Goal: Task Accomplishment & Management: Use online tool/utility

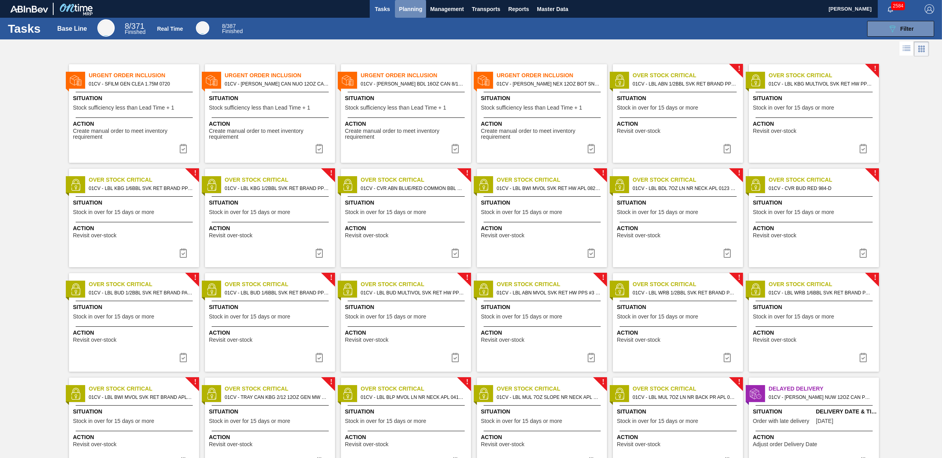
click at [395, 9] on button "Planning" at bounding box center [410, 9] width 31 height 18
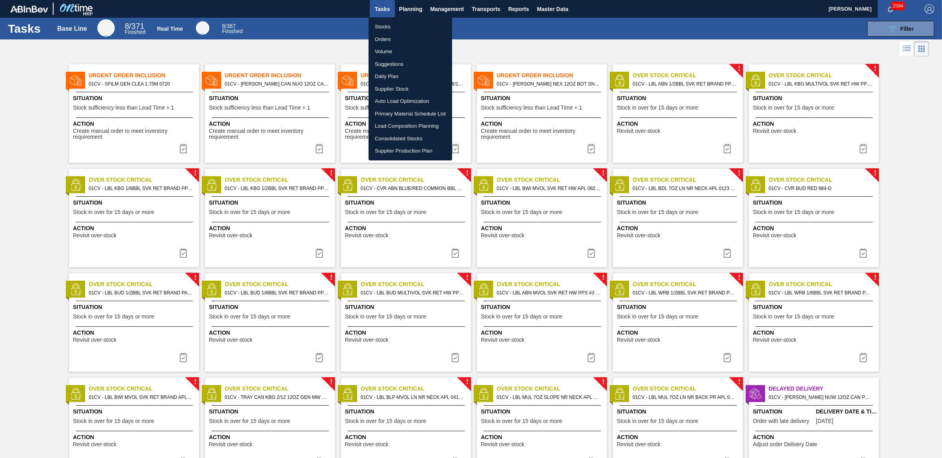
click at [400, 26] on li "Stocks" at bounding box center [410, 26] width 84 height 13
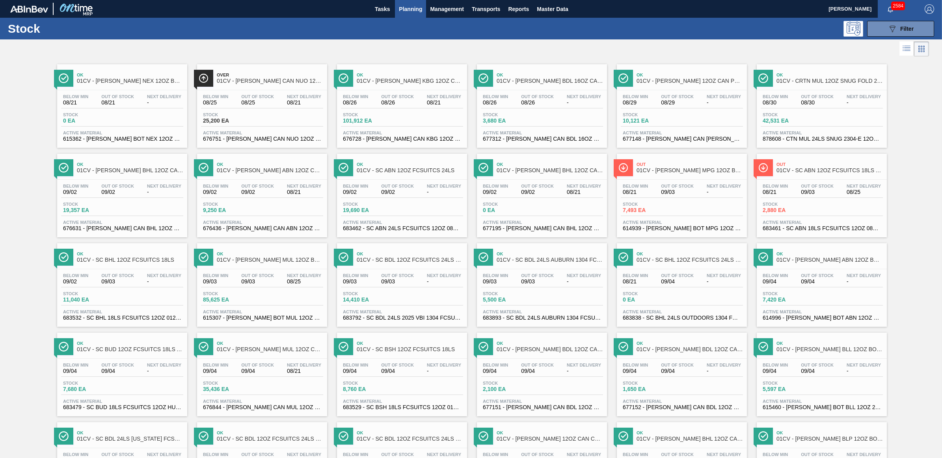
click at [625, 46] on div at bounding box center [464, 48] width 929 height 19
click at [277, 345] on span "Ok" at bounding box center [270, 343] width 106 height 5
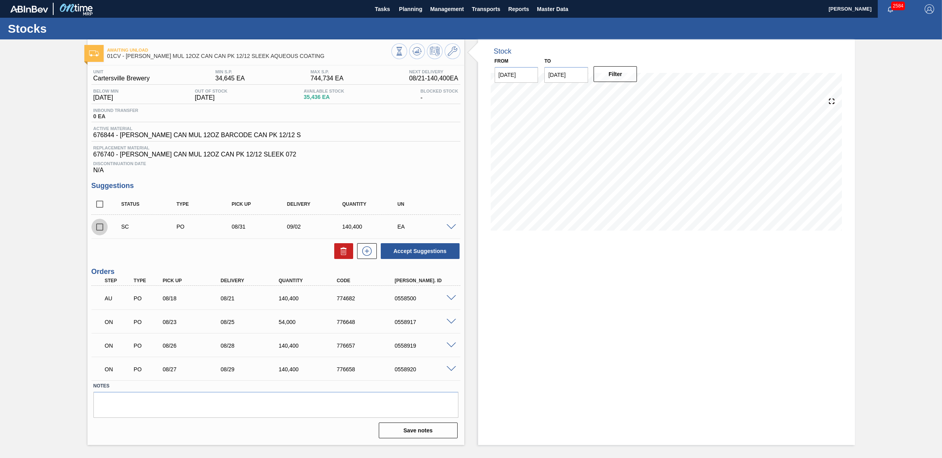
click at [100, 227] on input "checkbox" at bounding box center [99, 227] width 17 height 17
click at [420, 251] on button "Accept Suggestions" at bounding box center [420, 251] width 79 height 16
checkbox input "false"
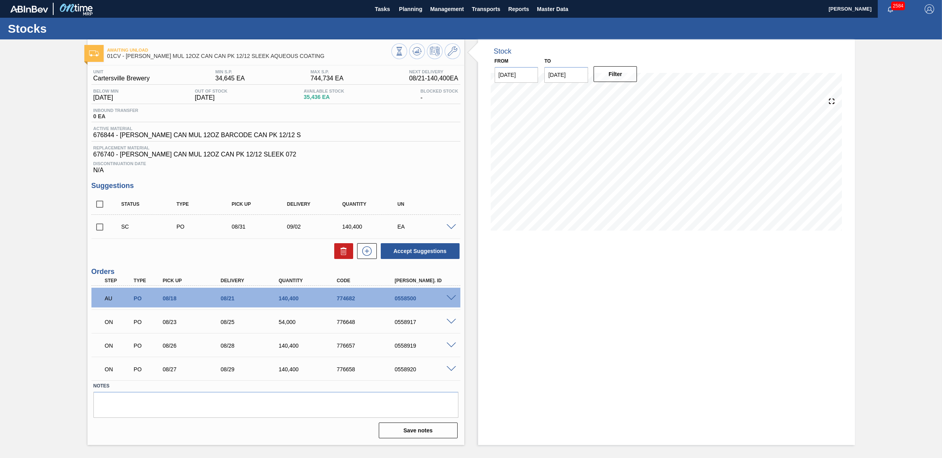
drag, startPoint x: 99, startPoint y: 227, endPoint x: 114, endPoint y: 228, distance: 15.0
click at [99, 227] on input "checkbox" at bounding box center [99, 227] width 17 height 17
click at [431, 251] on button "Accept Suggestions" at bounding box center [420, 251] width 79 height 16
checkbox input "false"
click at [414, 11] on span "Planning" at bounding box center [410, 8] width 23 height 9
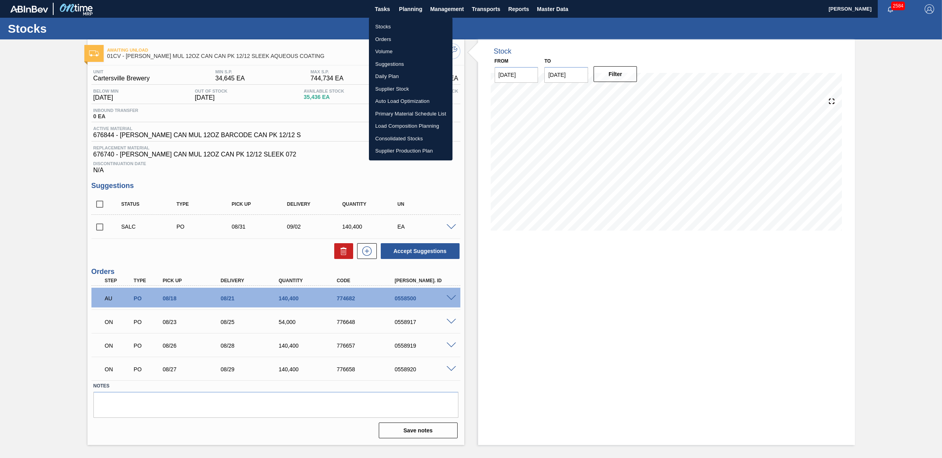
click at [397, 27] on li "Stocks" at bounding box center [411, 26] width 84 height 13
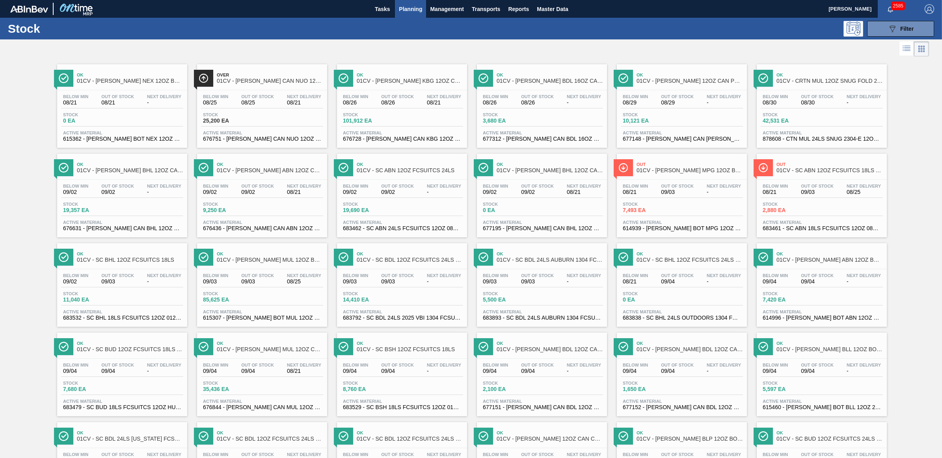
click at [269, 196] on div "Below Min 09/02 Out Of Stock 09/02 Next Delivery 08/21" at bounding box center [262, 191] width 122 height 14
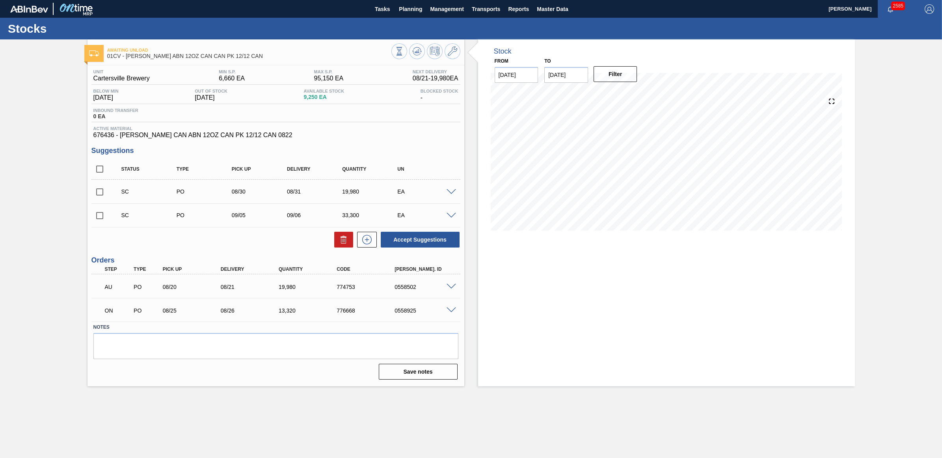
click at [97, 191] on input "checkbox" at bounding box center [99, 192] width 17 height 17
click at [404, 241] on button "Accept Suggestions" at bounding box center [420, 240] width 79 height 16
checkbox input "false"
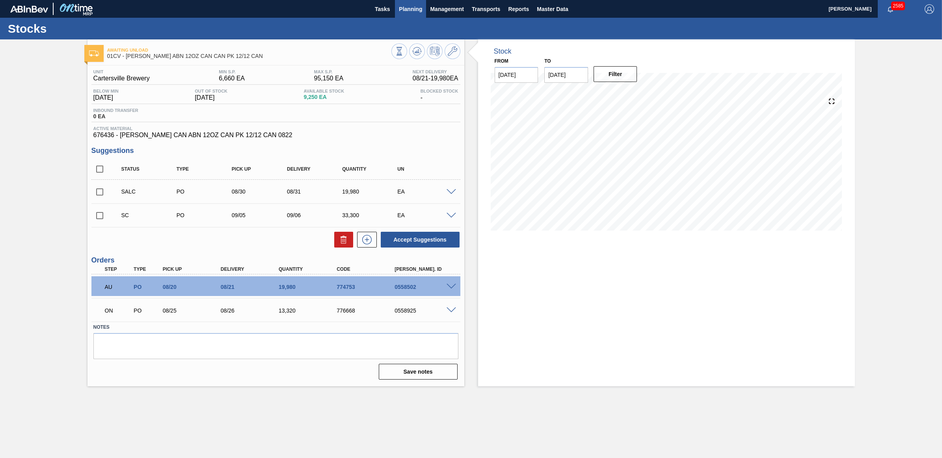
click at [415, 8] on span "Planning" at bounding box center [410, 8] width 23 height 9
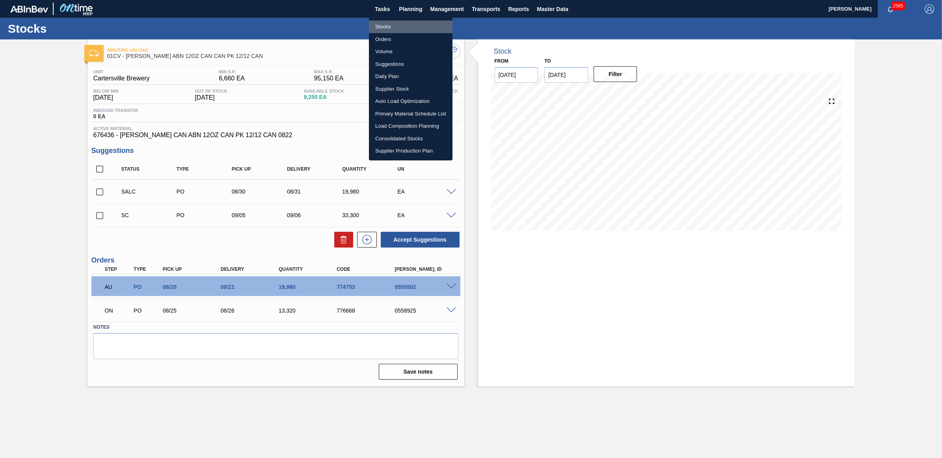
click at [389, 26] on li "Stocks" at bounding box center [411, 26] width 84 height 13
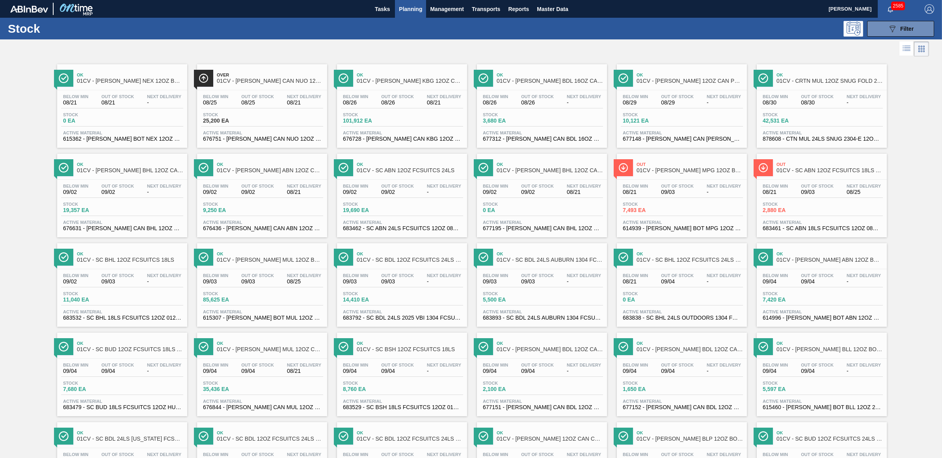
click at [524, 195] on span "09/02" at bounding box center [537, 192] width 33 height 6
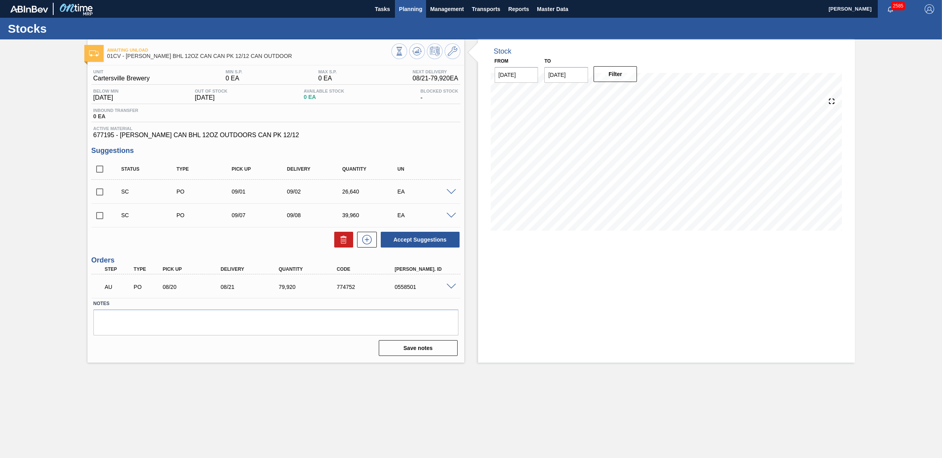
click at [413, 9] on span "Planning" at bounding box center [410, 8] width 23 height 9
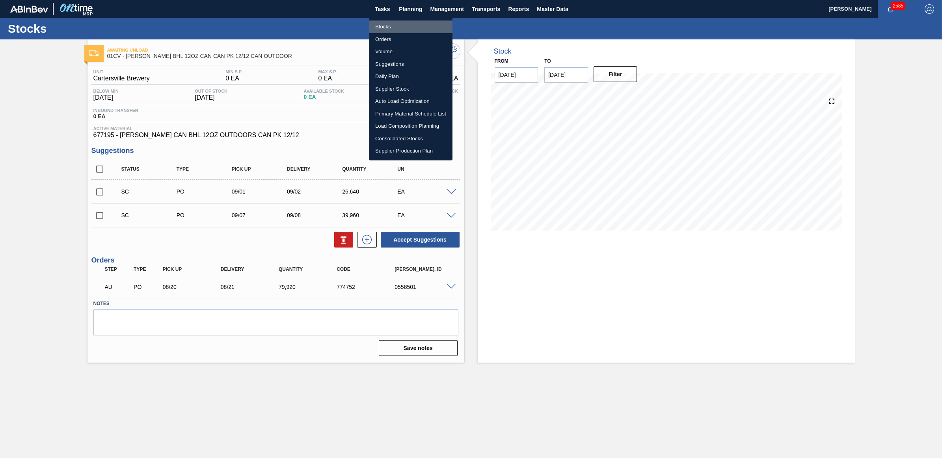
click at [402, 23] on li "Stocks" at bounding box center [411, 26] width 84 height 13
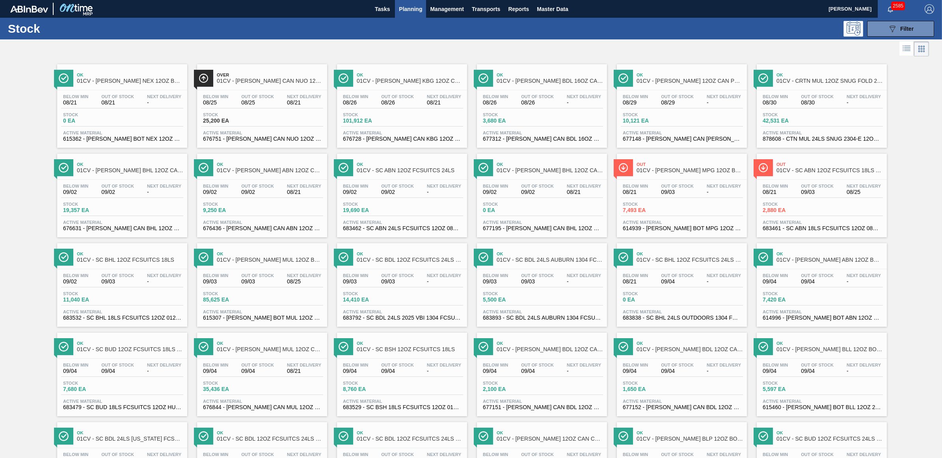
drag, startPoint x: 810, startPoint y: 105, endPoint x: 838, endPoint y: 119, distance: 31.5
click at [810, 105] on span "08/30" at bounding box center [817, 103] width 33 height 6
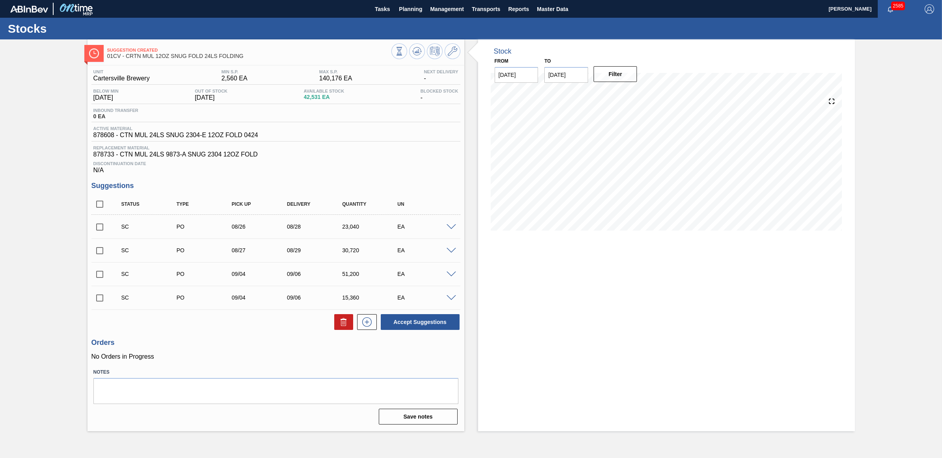
click at [448, 277] on span at bounding box center [450, 274] width 9 height 6
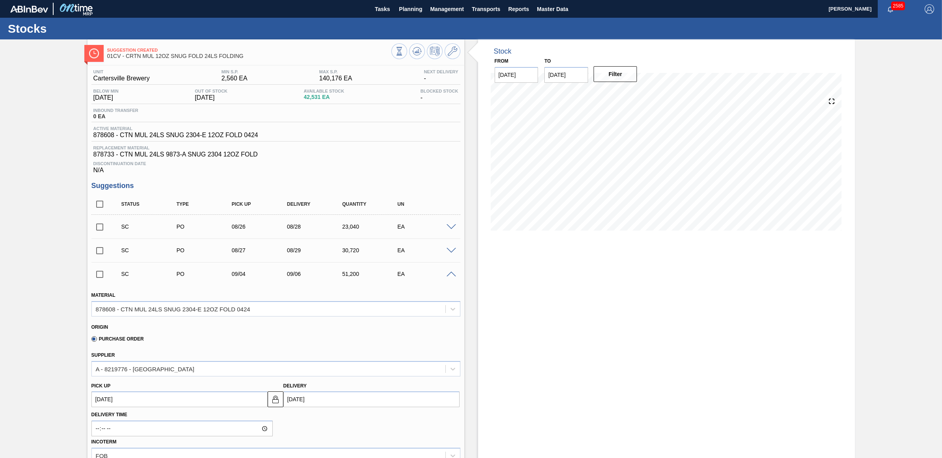
scroll to position [49, 0]
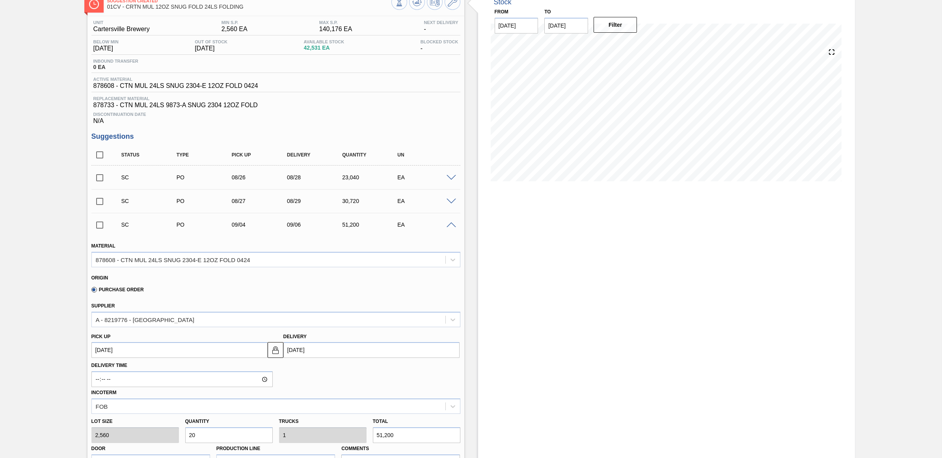
click at [450, 227] on span at bounding box center [450, 225] width 9 height 6
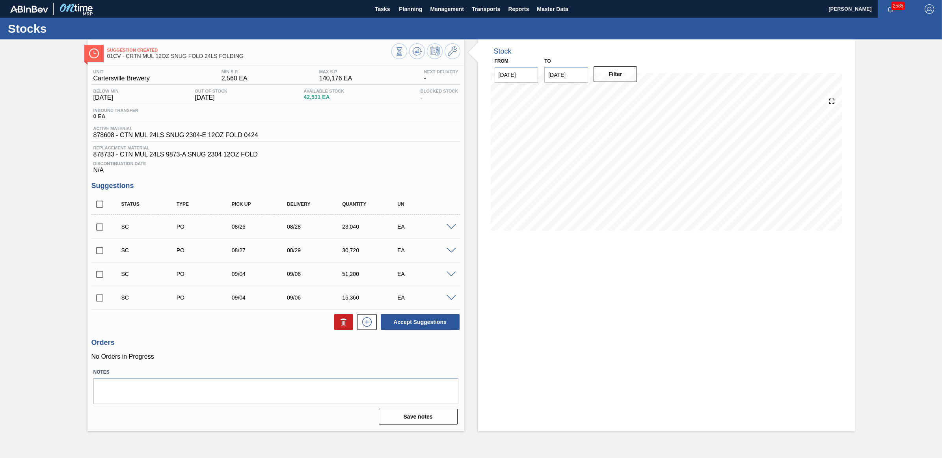
click at [100, 277] on input "checkbox" at bounding box center [99, 274] width 17 height 17
checkbox input "true"
click at [95, 300] on input "checkbox" at bounding box center [99, 298] width 17 height 17
checkbox input "true"
click at [428, 326] on button "Accept Suggestions" at bounding box center [420, 322] width 79 height 16
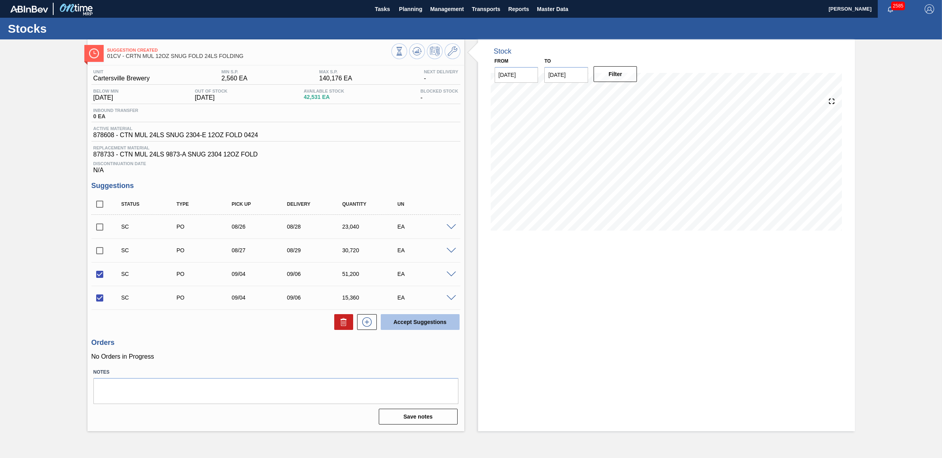
checkbox input "false"
click at [416, 6] on span "Planning" at bounding box center [410, 8] width 23 height 9
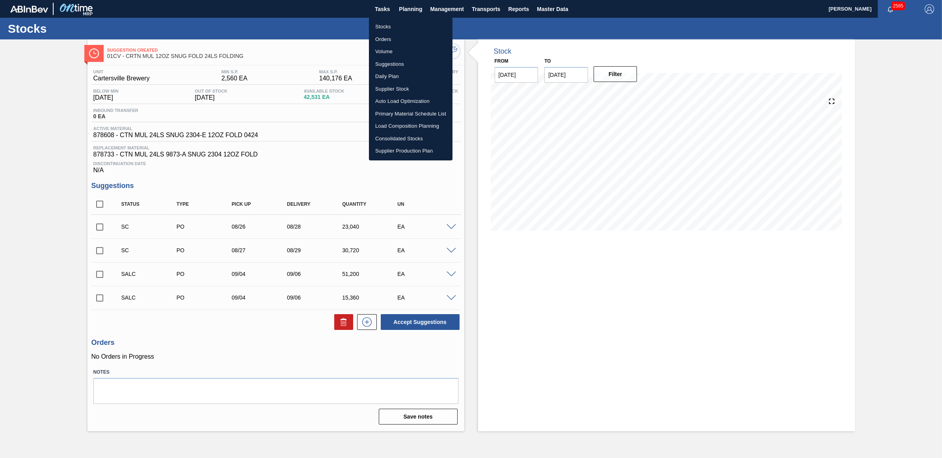
click at [385, 24] on li "Stocks" at bounding box center [411, 26] width 84 height 13
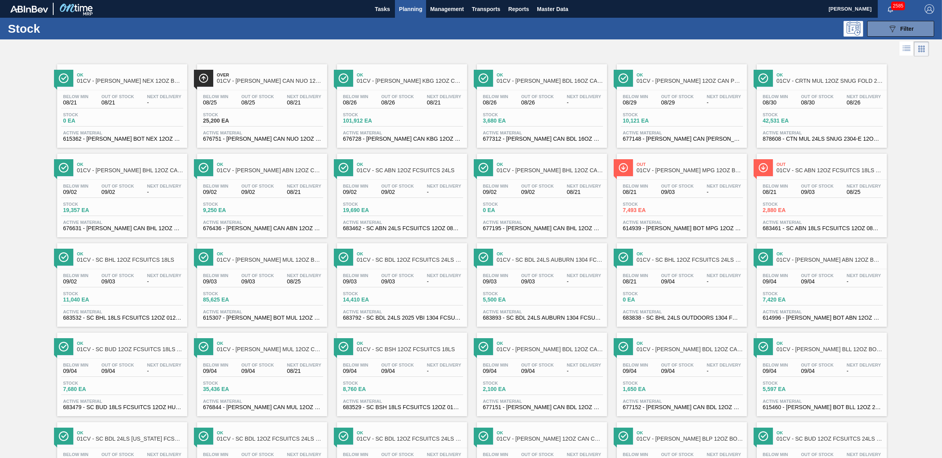
drag, startPoint x: 399, startPoint y: 197, endPoint x: 703, endPoint y: 231, distance: 305.7
click at [399, 197] on div "Below Min 09/02 Out Of Stock 09/02 Next Delivery -" at bounding box center [402, 191] width 122 height 14
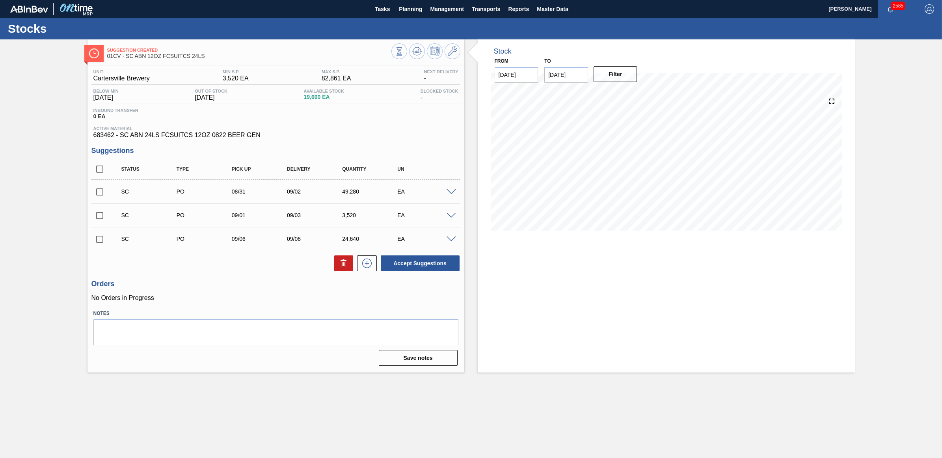
click at [100, 196] on input "checkbox" at bounding box center [99, 192] width 17 height 17
checkbox input "true"
click at [102, 219] on input "checkbox" at bounding box center [99, 215] width 17 height 17
checkbox input "true"
click at [416, 261] on button "Accept Suggestions" at bounding box center [420, 263] width 79 height 16
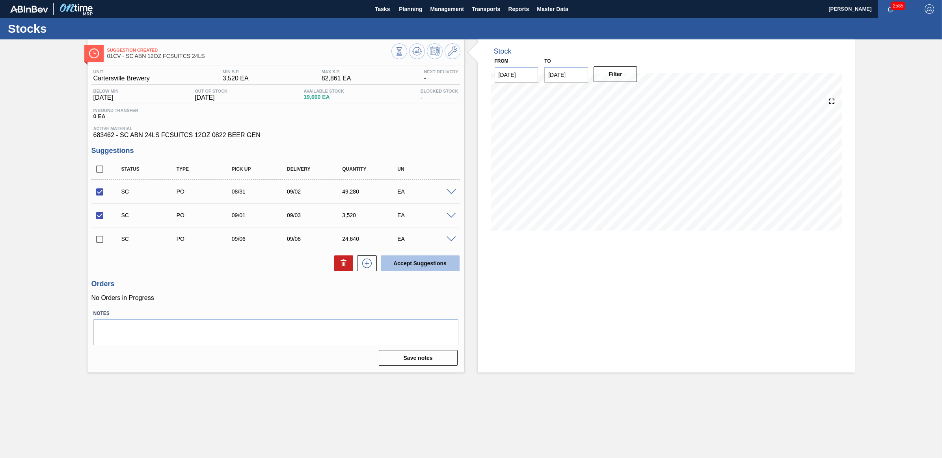
checkbox input "false"
click at [408, 8] on span "Planning" at bounding box center [410, 8] width 23 height 9
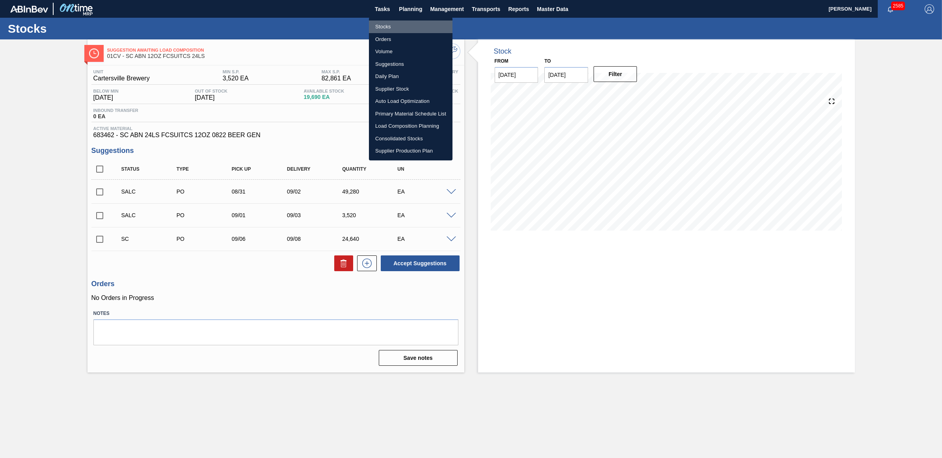
click at [391, 24] on li "Stocks" at bounding box center [411, 26] width 84 height 13
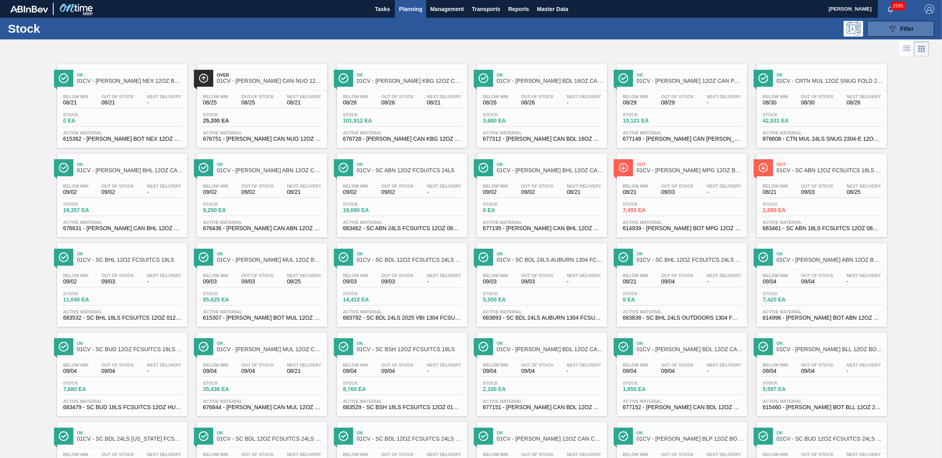
click at [887, 30] on icon "089F7B8B-B2A5-4AFE-B5C0-19BA573D28AC" at bounding box center [891, 28] width 9 height 9
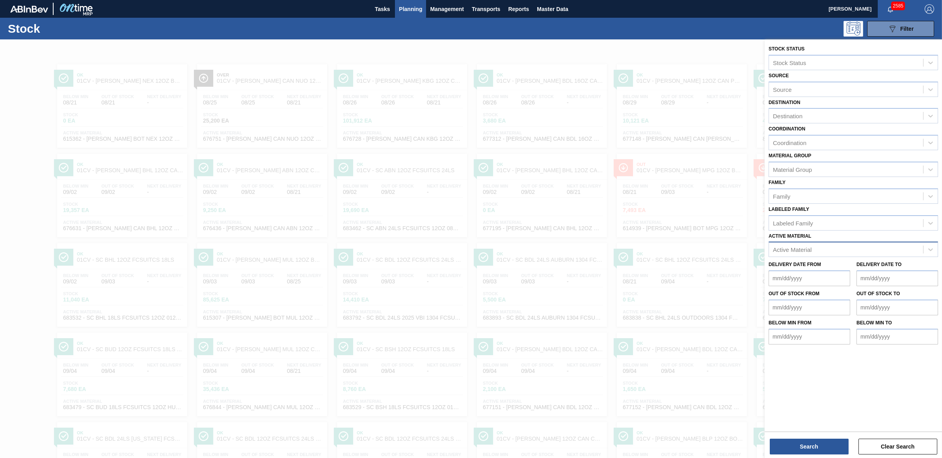
click at [838, 247] on div "Active Material" at bounding box center [846, 249] width 154 height 11
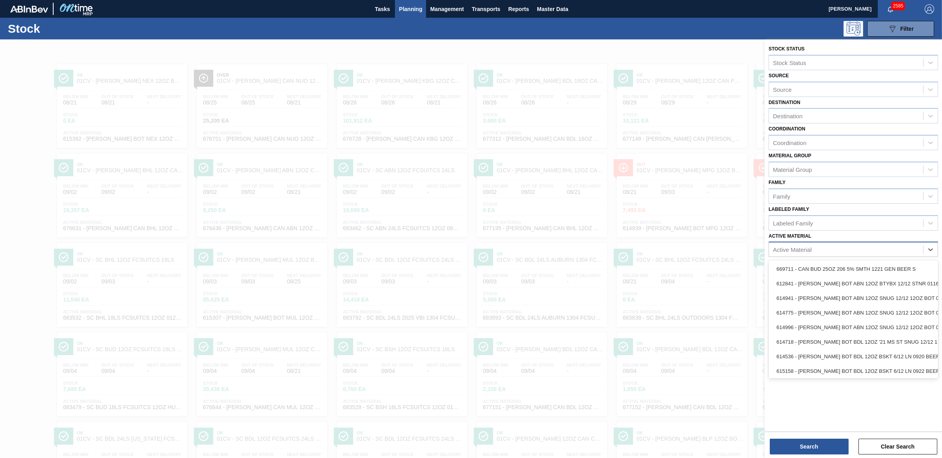
paste Material "683837"
type Material "683837"
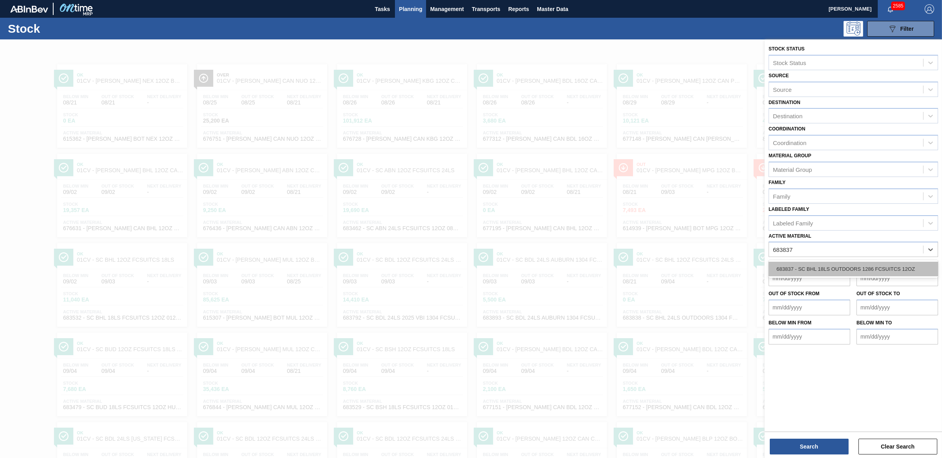
click at [835, 263] on div "683837 - SC BHL 18LS OUTDOORS 1286 FCSUITCS 12OZ" at bounding box center [852, 269] width 169 height 15
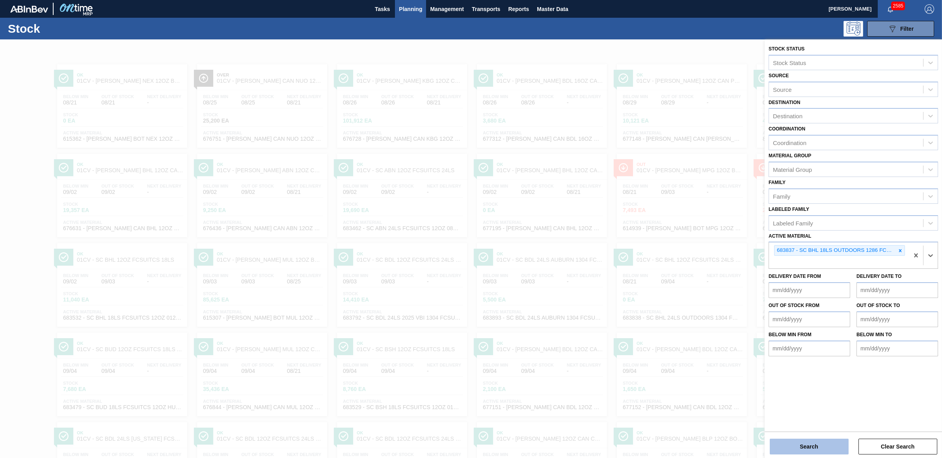
click at [796, 442] on button "Search" at bounding box center [809, 447] width 79 height 16
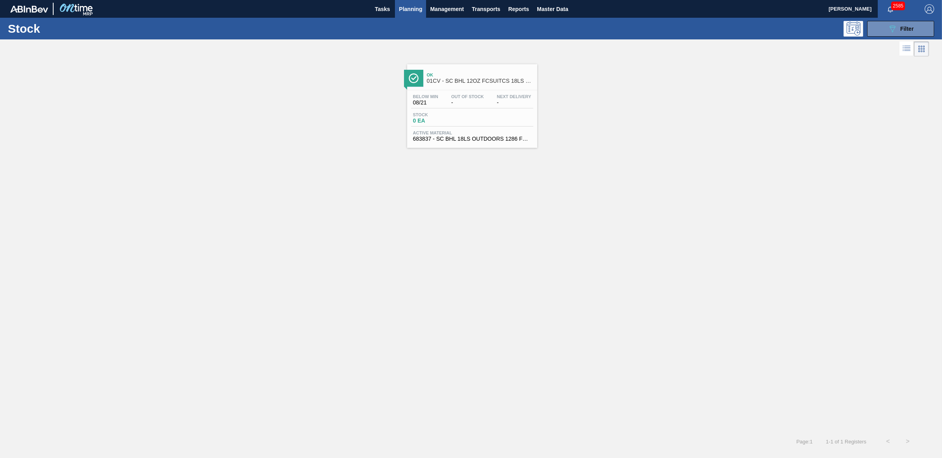
click at [515, 108] on div "Below Min 08/21 Out Of Stock - Next Delivery -" at bounding box center [472, 101] width 122 height 14
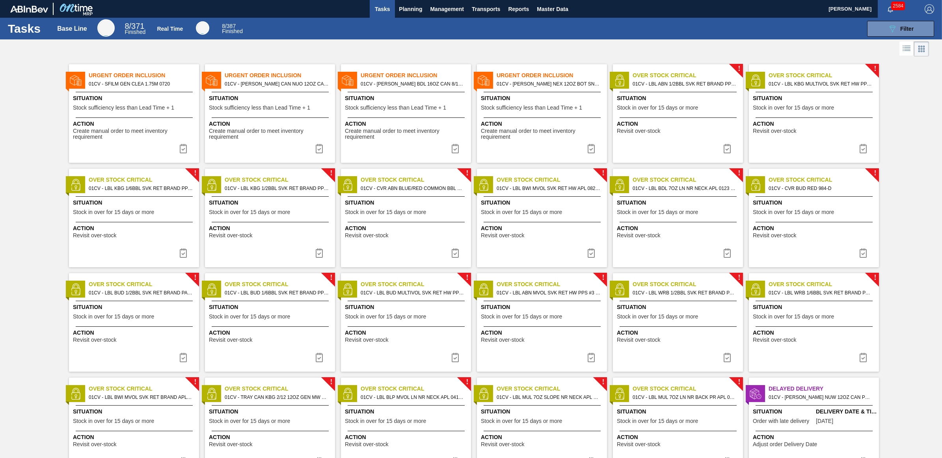
click at [386, 8] on span "Tasks" at bounding box center [382, 8] width 17 height 9
click at [408, 9] on span "Planning" at bounding box center [410, 8] width 23 height 9
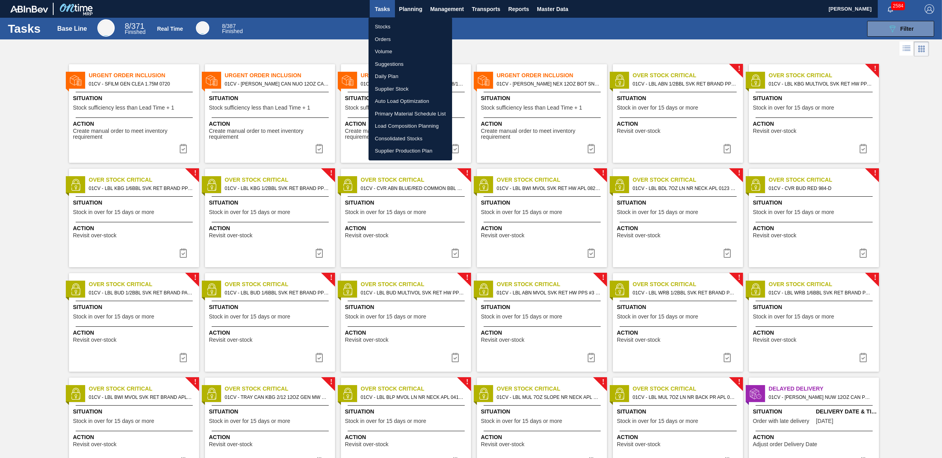
click at [399, 127] on li "Load Composition Planning" at bounding box center [410, 126] width 84 height 13
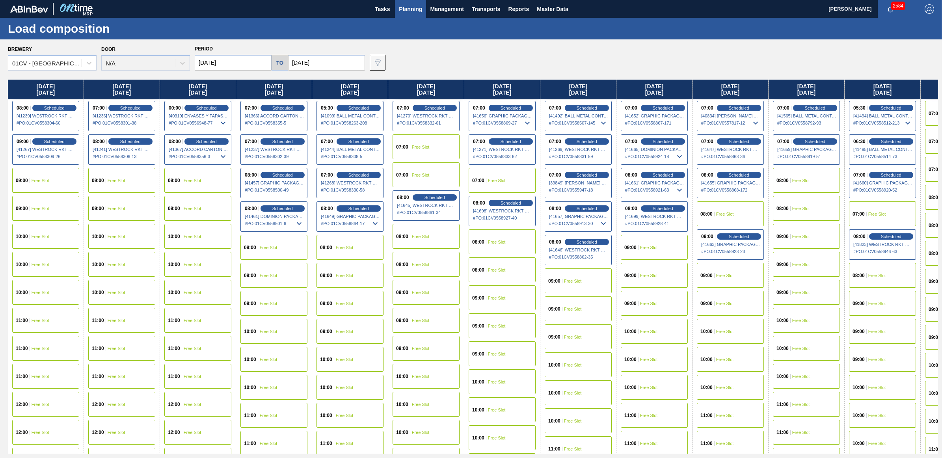
click at [247, 64] on input "08/18/2025" at bounding box center [233, 63] width 77 height 16
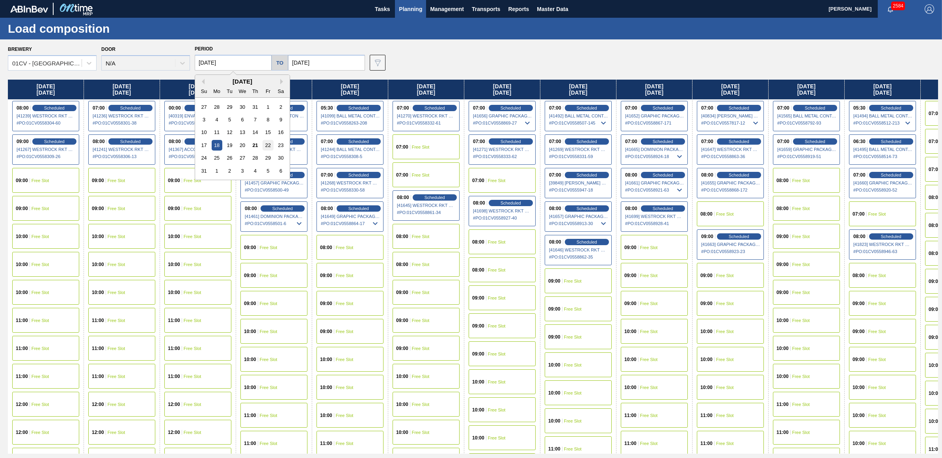
click at [264, 145] on div "22" at bounding box center [267, 145] width 11 height 11
type input "08/22/2025"
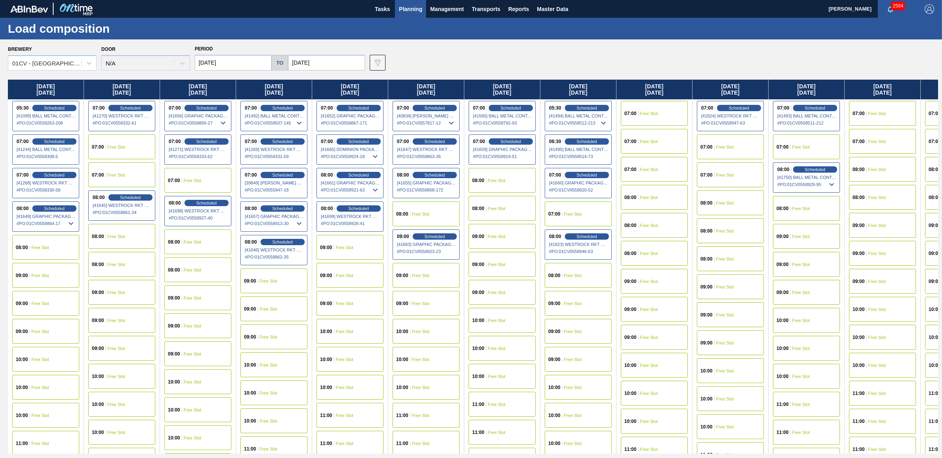
click at [812, 143] on div "07:00 Free Slot" at bounding box center [806, 146] width 67 height 25
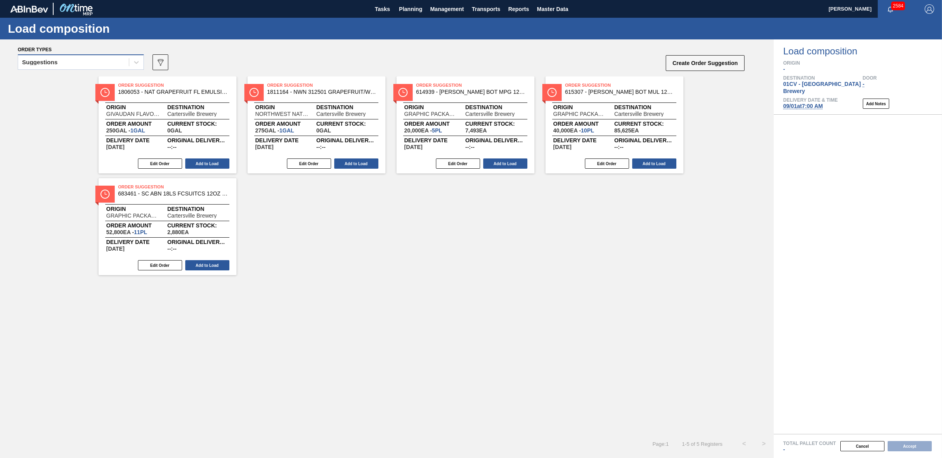
click at [48, 61] on div "Suggestions" at bounding box center [39, 62] width 35 height 6
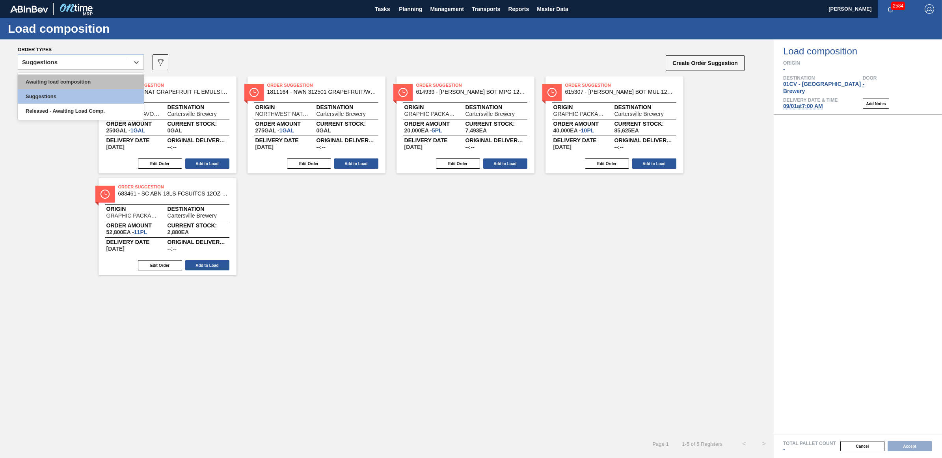
click at [56, 78] on div "Awaiting load composition" at bounding box center [81, 81] width 126 height 15
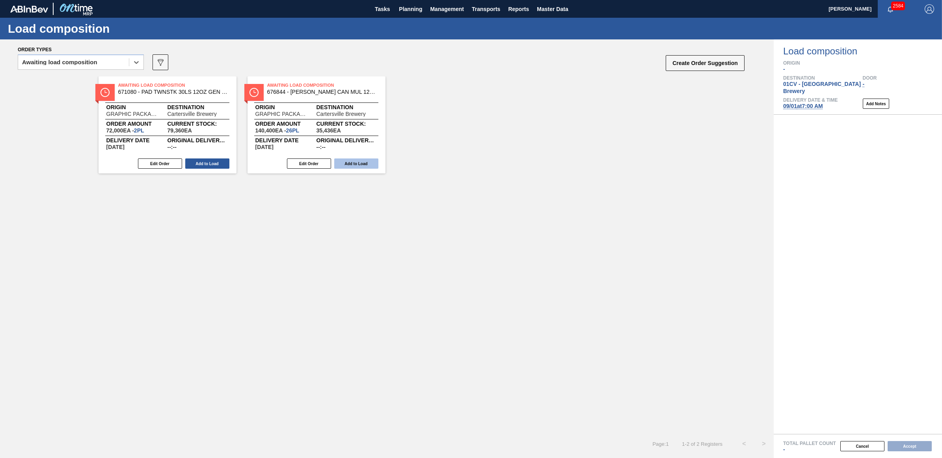
click at [363, 164] on button "Add to Load" at bounding box center [356, 163] width 44 height 10
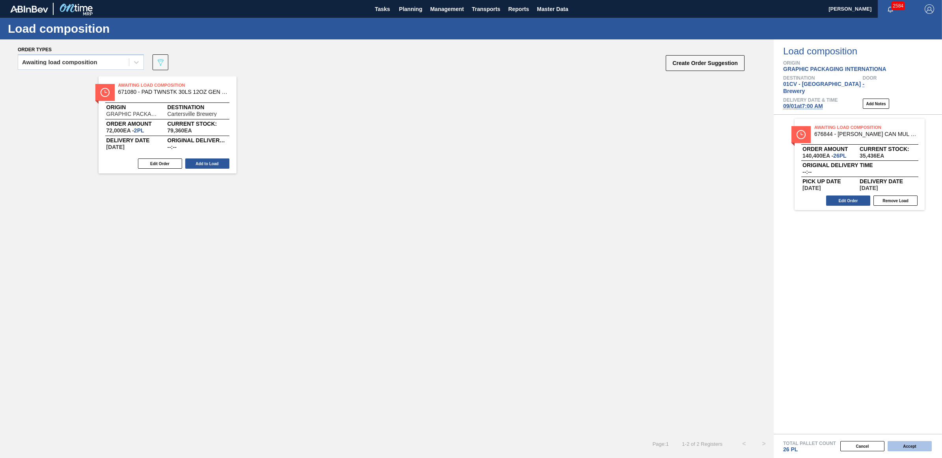
click at [913, 444] on button "Accept" at bounding box center [909, 446] width 44 height 10
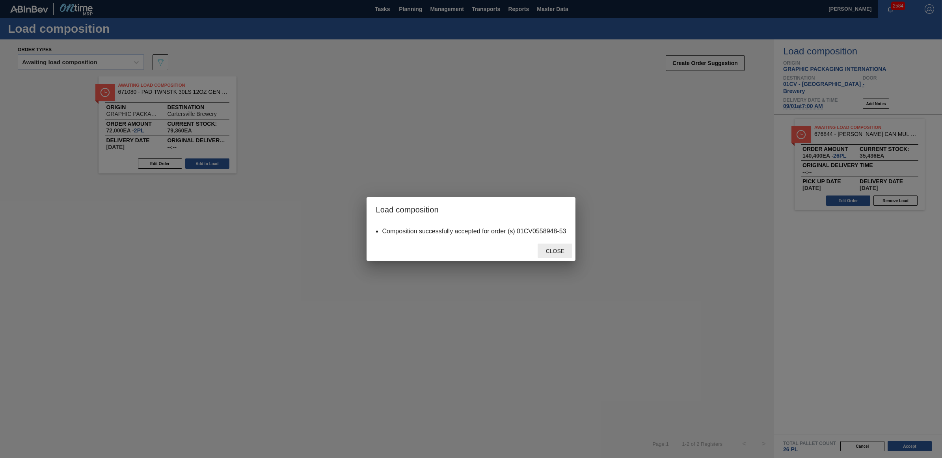
click at [541, 248] on span "Close" at bounding box center [554, 251] width 31 height 6
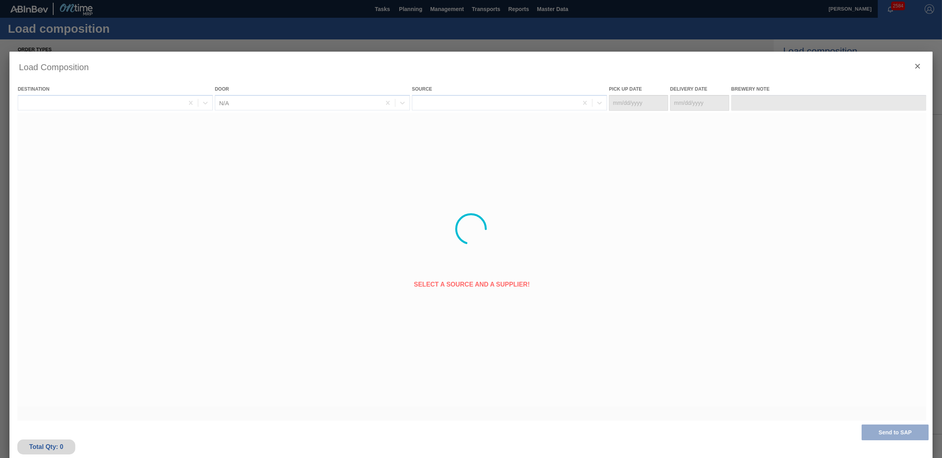
type Date "08/30/2025"
type Date "[DATE]"
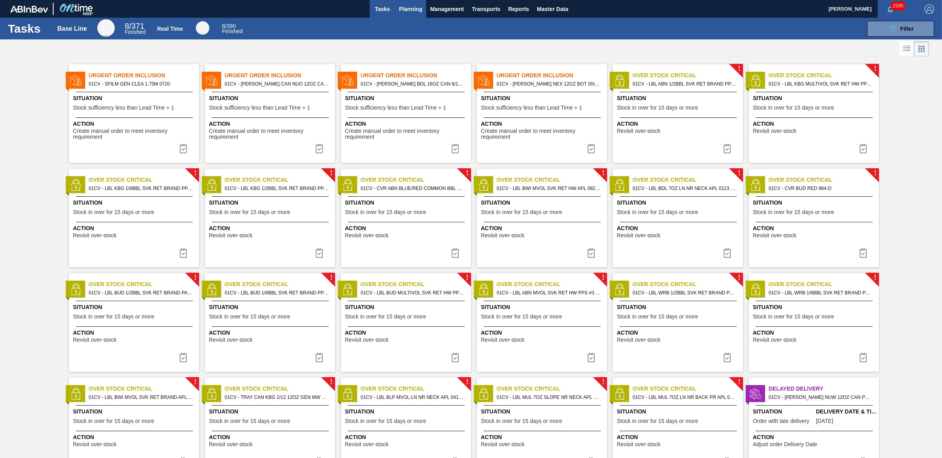
click at [406, 10] on span "Planning" at bounding box center [410, 8] width 23 height 9
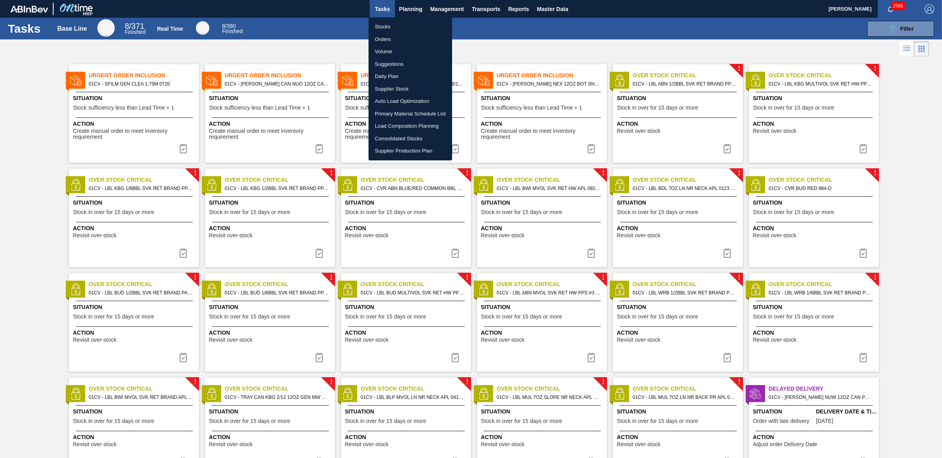
click at [392, 126] on li "Load Composition Planning" at bounding box center [410, 126] width 84 height 13
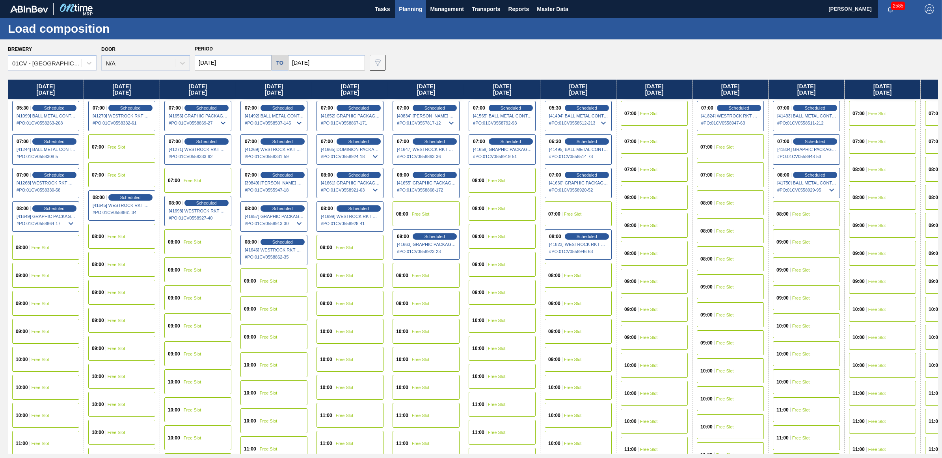
click at [502, 182] on div "08:00 Free Slot" at bounding box center [501, 180] width 67 height 25
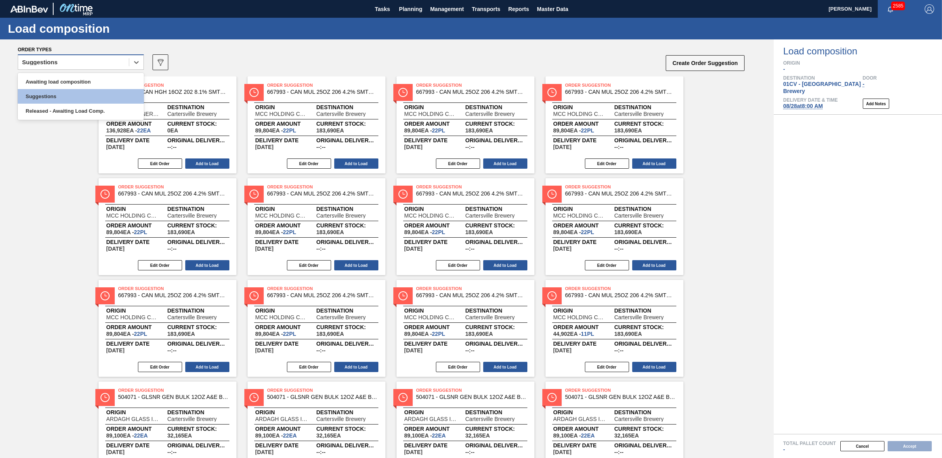
click at [85, 62] on div "Suggestions" at bounding box center [73, 62] width 111 height 11
click at [89, 84] on div "Awaiting load composition" at bounding box center [81, 81] width 126 height 15
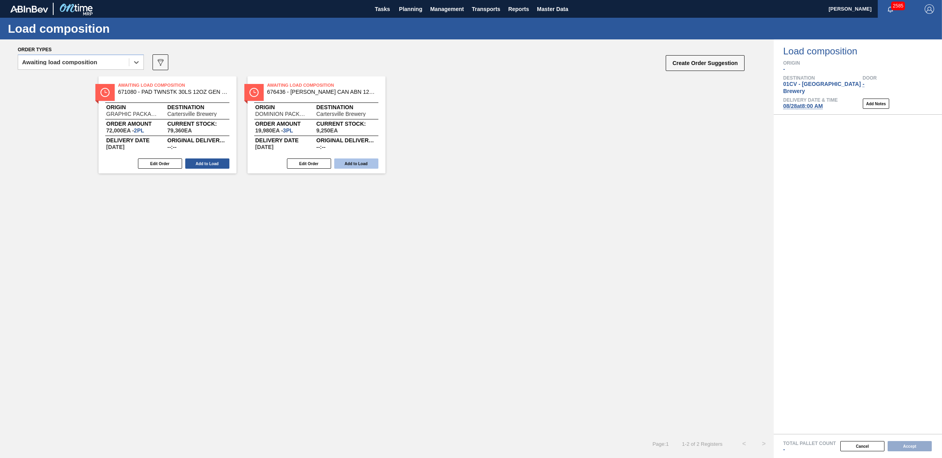
click at [349, 165] on button "Add to Load" at bounding box center [356, 163] width 44 height 10
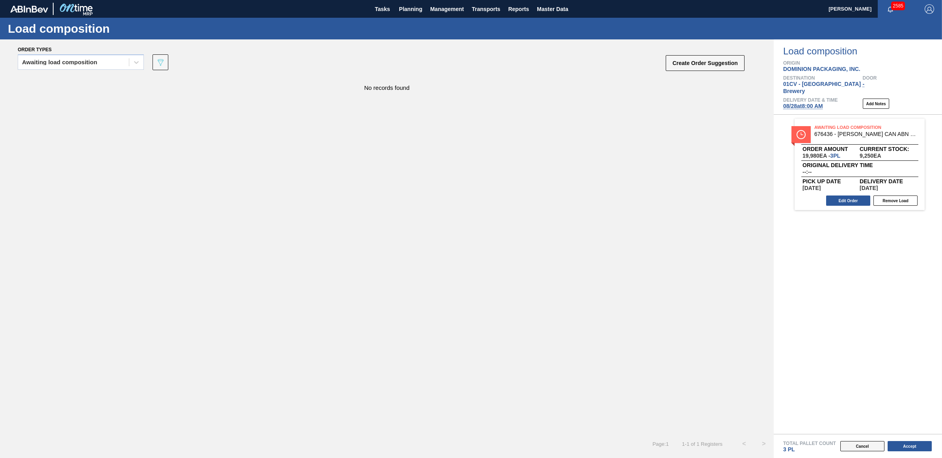
click at [850, 446] on button "Cancel" at bounding box center [862, 446] width 44 height 10
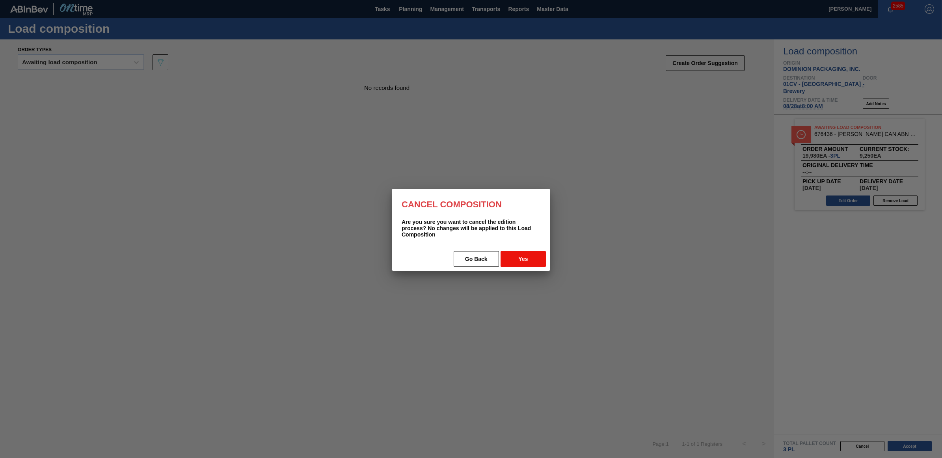
click at [521, 254] on button "Yes" at bounding box center [522, 259] width 45 height 16
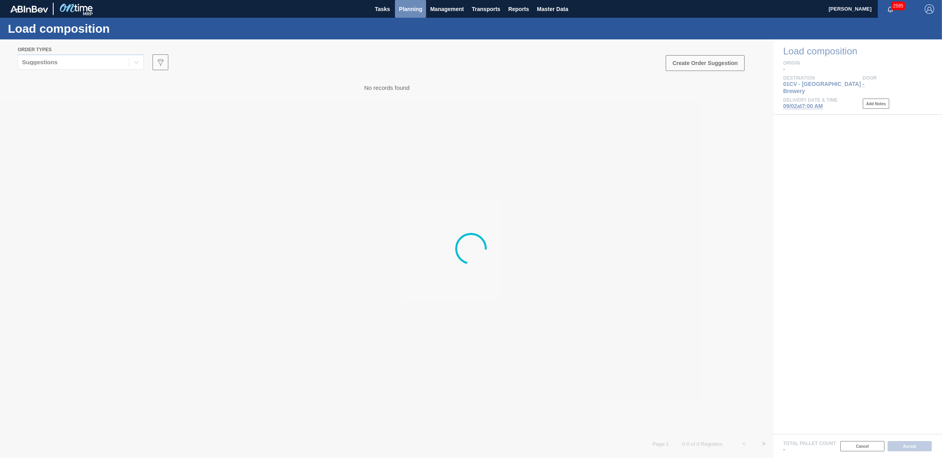
click at [403, 8] on span "Planning" at bounding box center [410, 8] width 23 height 9
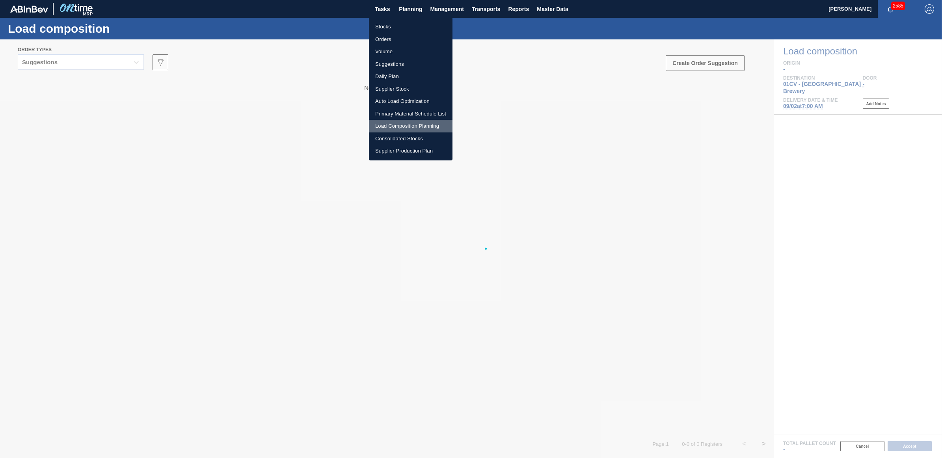
click at [385, 126] on li "Load Composition Planning" at bounding box center [411, 126] width 84 height 13
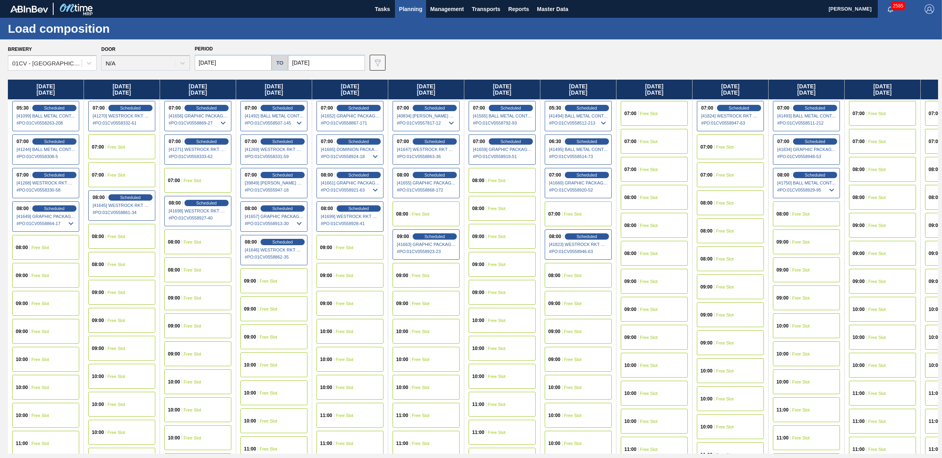
click at [343, 251] on div "09:00 Free Slot" at bounding box center [349, 247] width 67 height 25
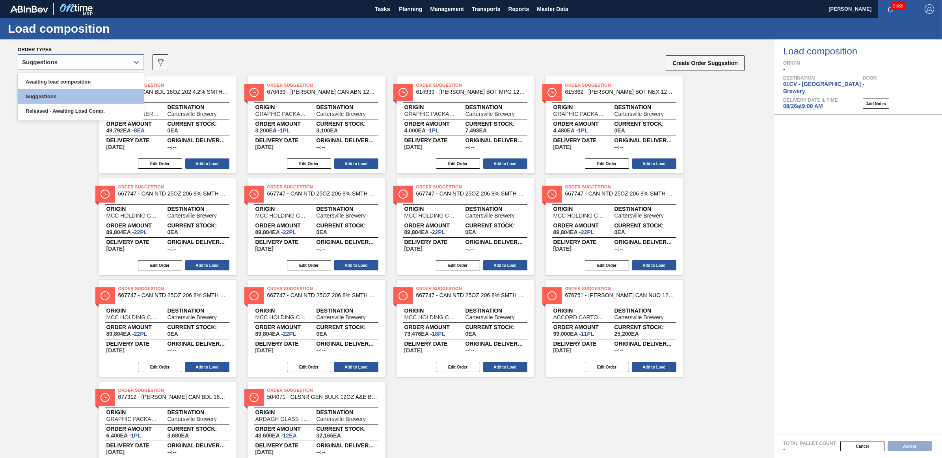
click at [50, 65] on div "Suggestions" at bounding box center [73, 62] width 111 height 11
click at [50, 82] on div "Awaiting load composition" at bounding box center [81, 81] width 126 height 15
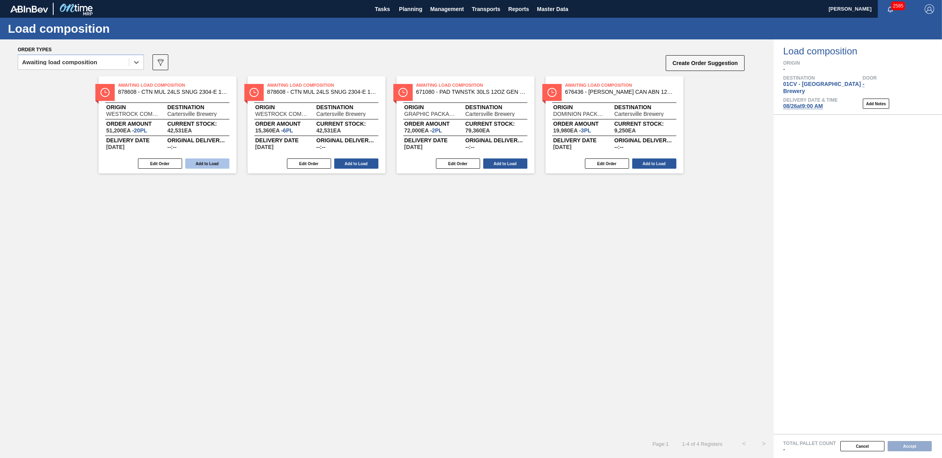
click at [214, 162] on button "Add to Load" at bounding box center [207, 163] width 44 height 10
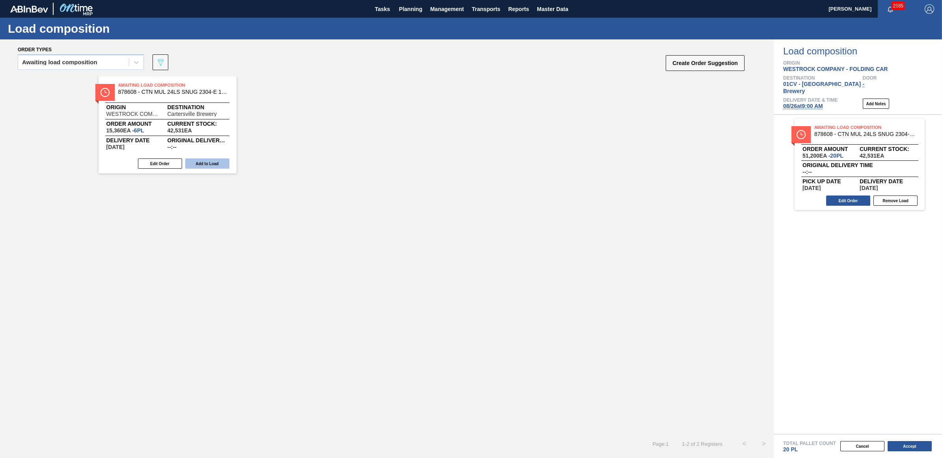
click at [195, 163] on button "Add to Load" at bounding box center [207, 163] width 44 height 10
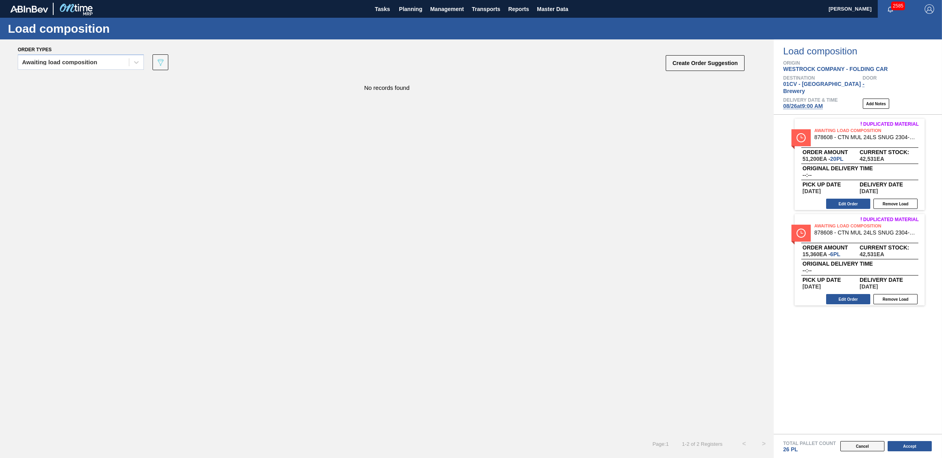
click at [858, 441] on button "Cancel" at bounding box center [862, 446] width 44 height 10
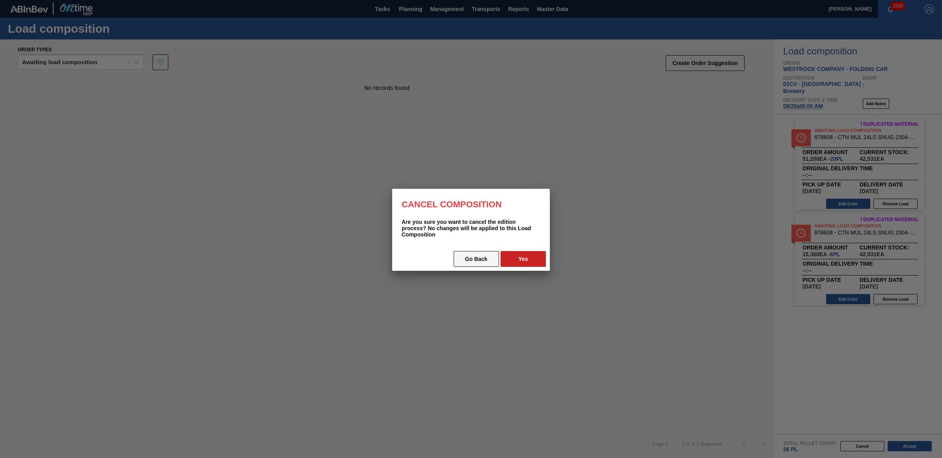
click at [490, 256] on button "Go Back" at bounding box center [476, 259] width 45 height 16
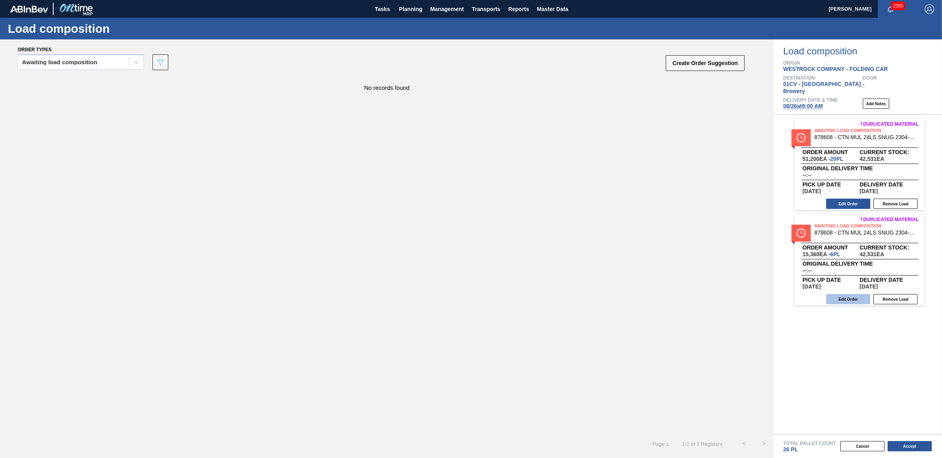
click at [848, 294] on button "Edit Order" at bounding box center [848, 299] width 44 height 10
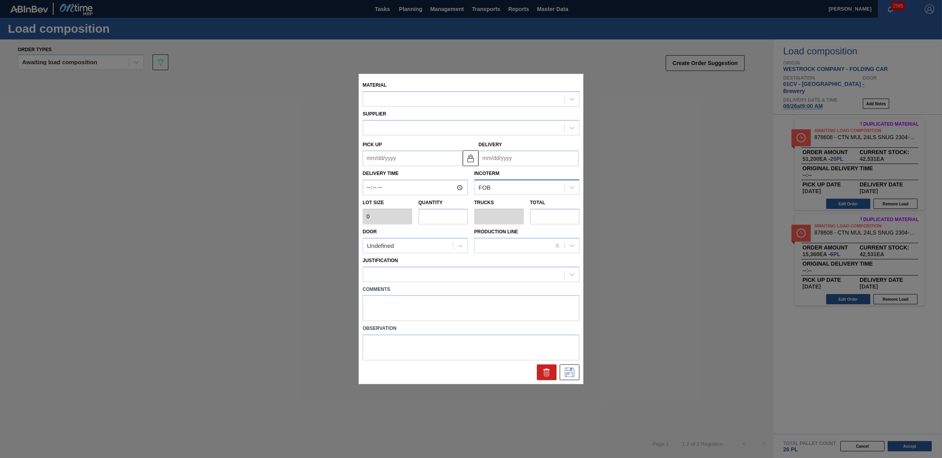
type input "2,560"
type input "6"
type input "0.3"
type input "15,360"
type up "09/04/2025"
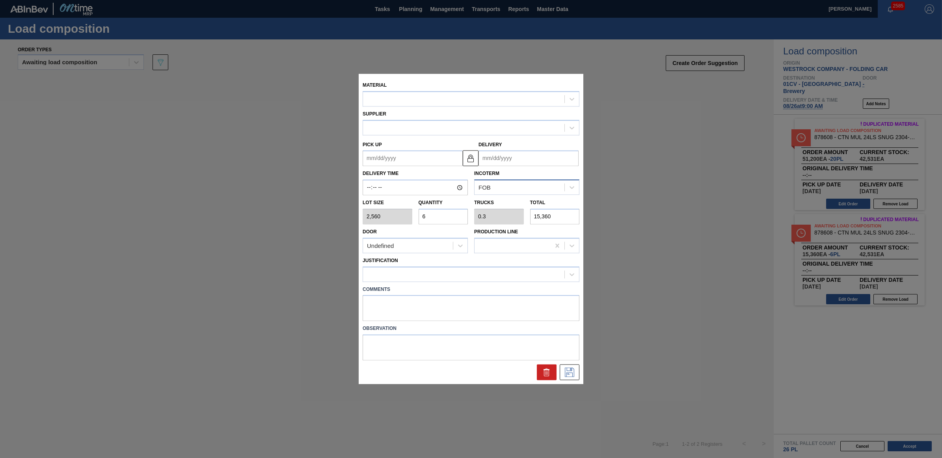
type input "09/06/2025"
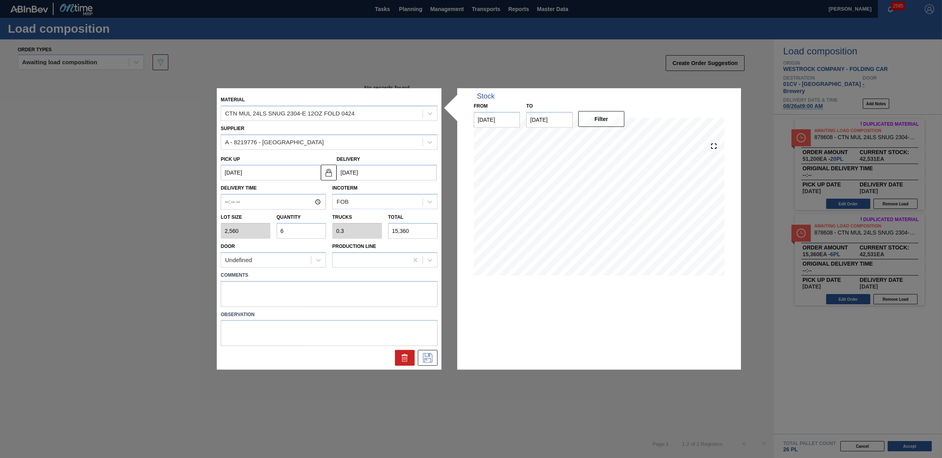
click at [267, 234] on div "Lot size 2,560 Quantity 6 Trucks 0.3 Total 15,360" at bounding box center [329, 224] width 223 height 29
type input "4"
type input "0.2"
type input "10,240"
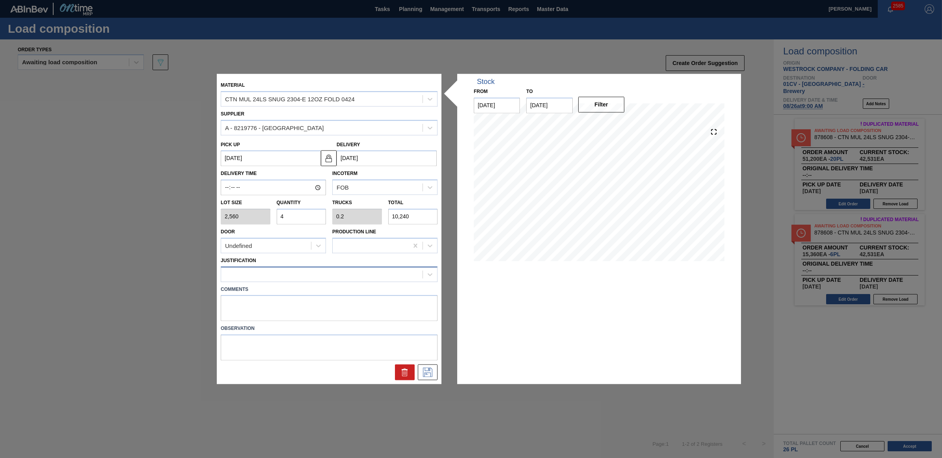
type input "4"
click at [287, 274] on div at bounding box center [321, 273] width 201 height 11
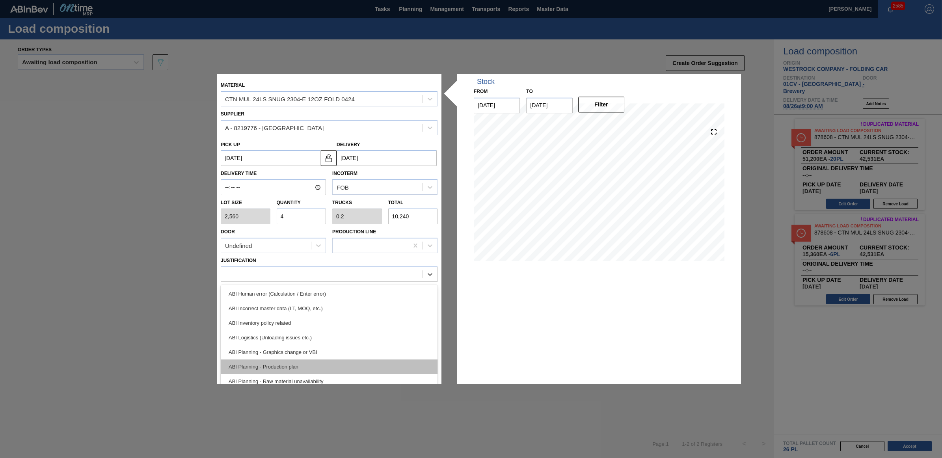
scroll to position [49, 0]
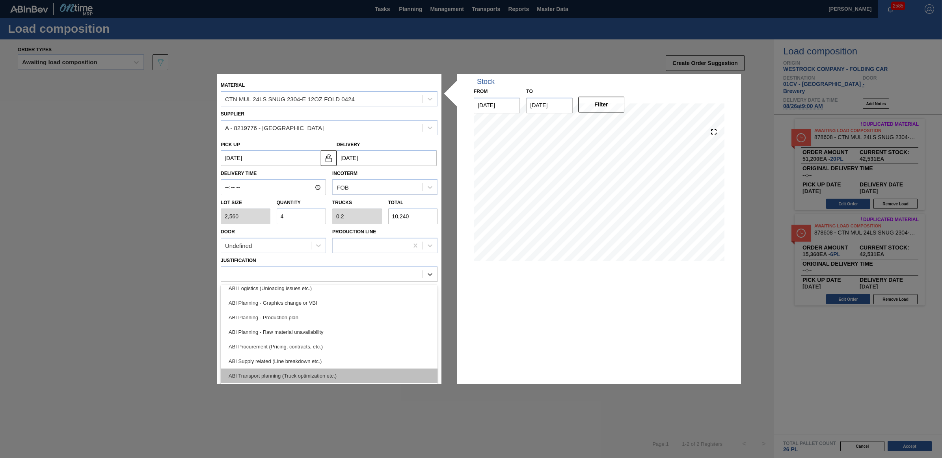
click at [308, 377] on div "ABI Transport planning (Truck optimization etc.)" at bounding box center [329, 375] width 217 height 15
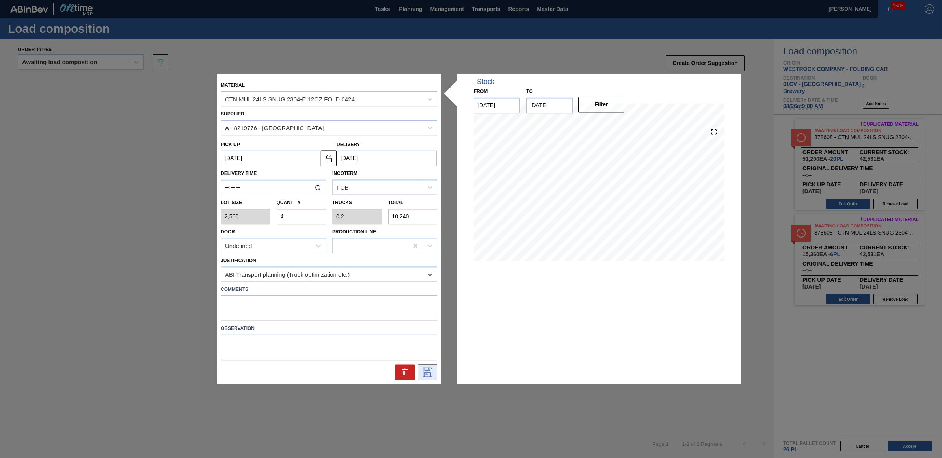
click at [430, 371] on icon at bounding box center [427, 372] width 13 height 9
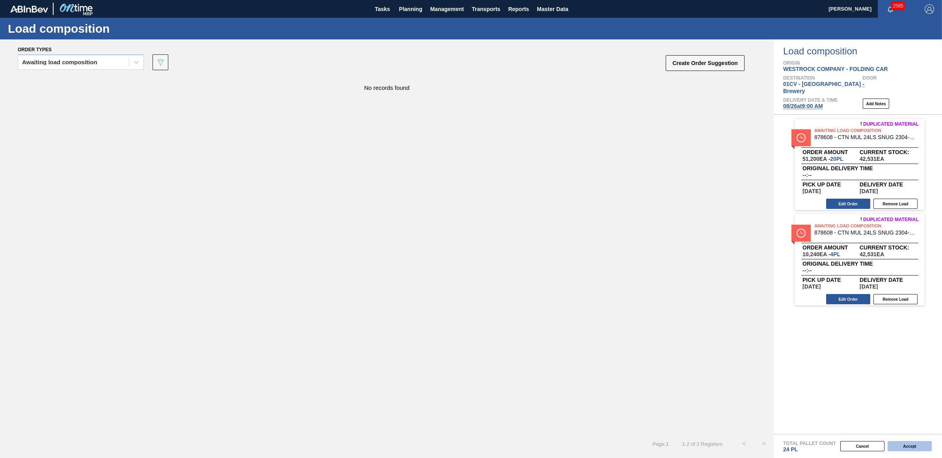
click at [907, 442] on button "Accept" at bounding box center [909, 446] width 44 height 10
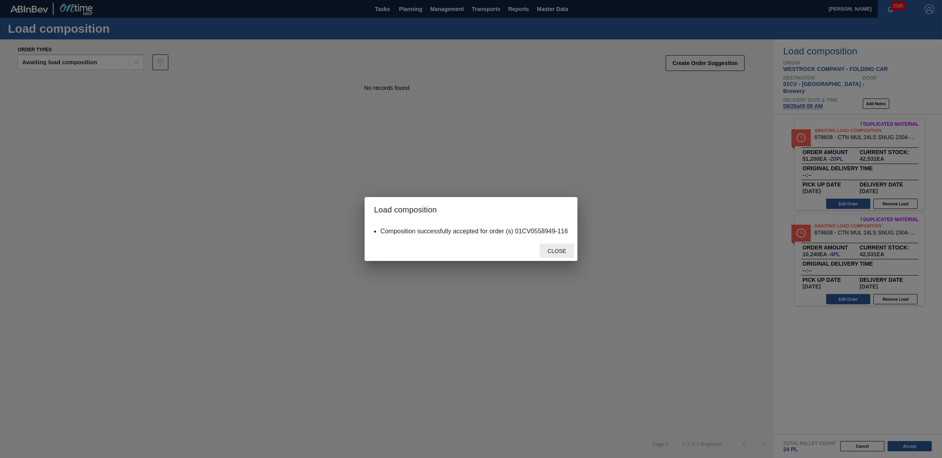
click at [561, 252] on span "Close" at bounding box center [556, 251] width 31 height 6
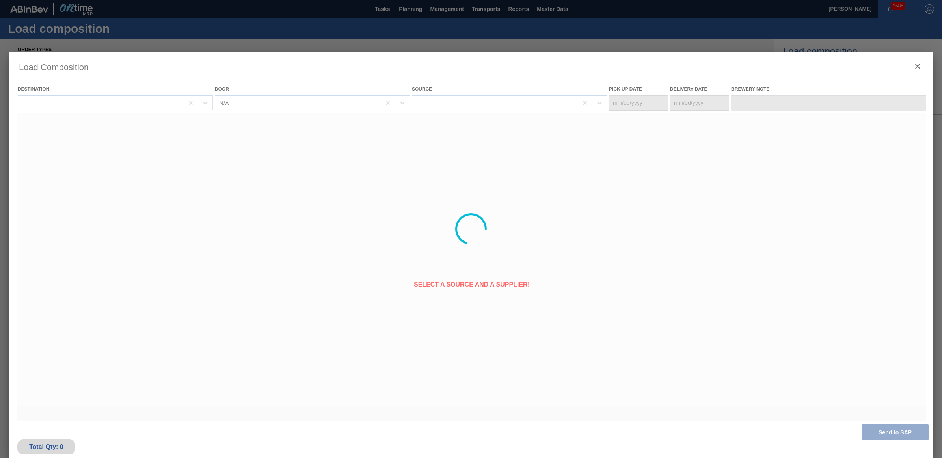
type Date "08/24/2025"
type Date "08/26/2025"
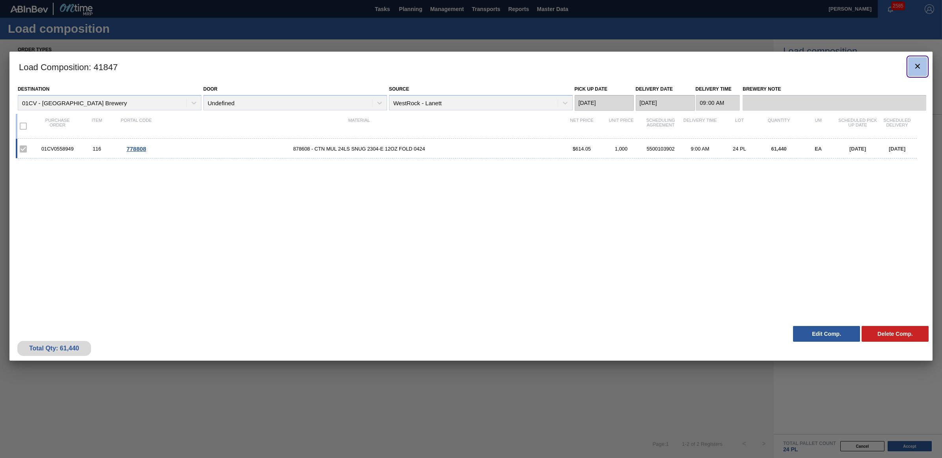
click at [915, 66] on icon "botão de ícone" at bounding box center [917, 65] width 9 height 9
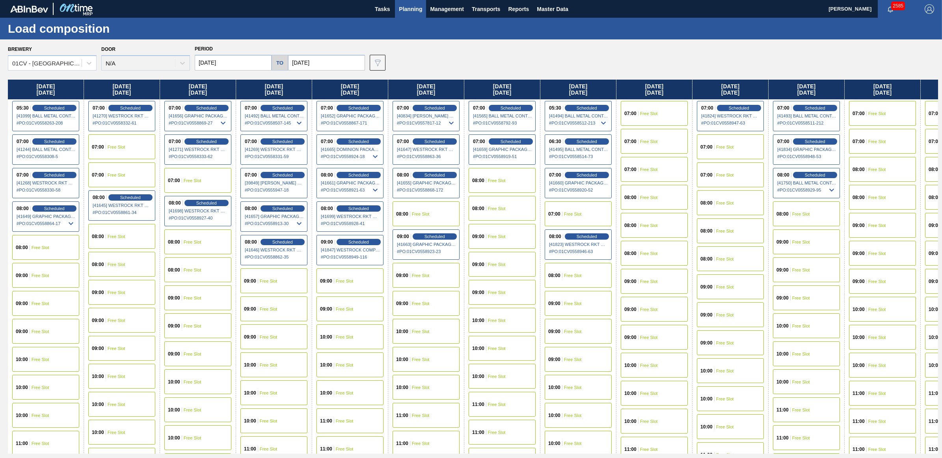
click at [499, 209] on span "Free Slot" at bounding box center [497, 208] width 18 height 5
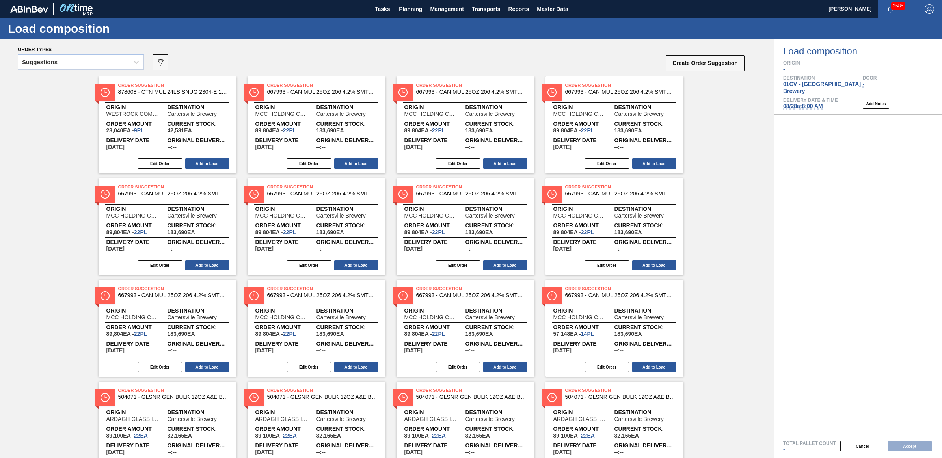
click at [83, 65] on div "Suggestions" at bounding box center [73, 62] width 111 height 11
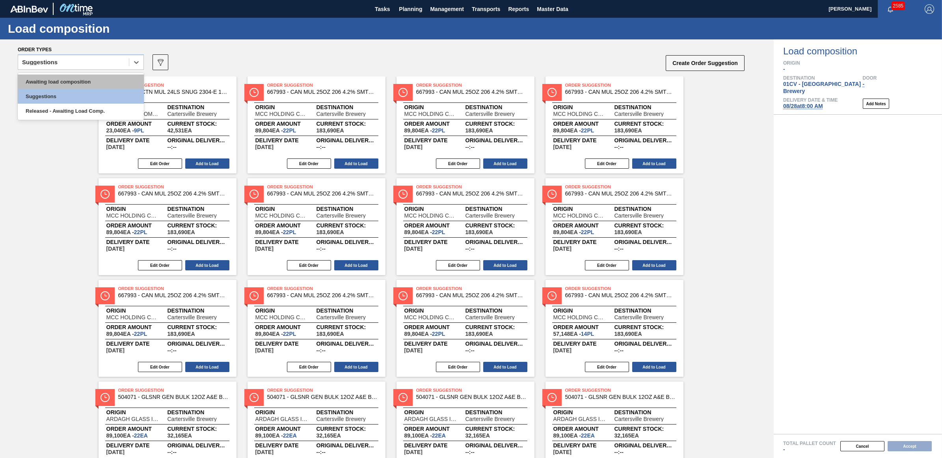
click at [77, 85] on div "Awaiting load composition" at bounding box center [81, 81] width 126 height 15
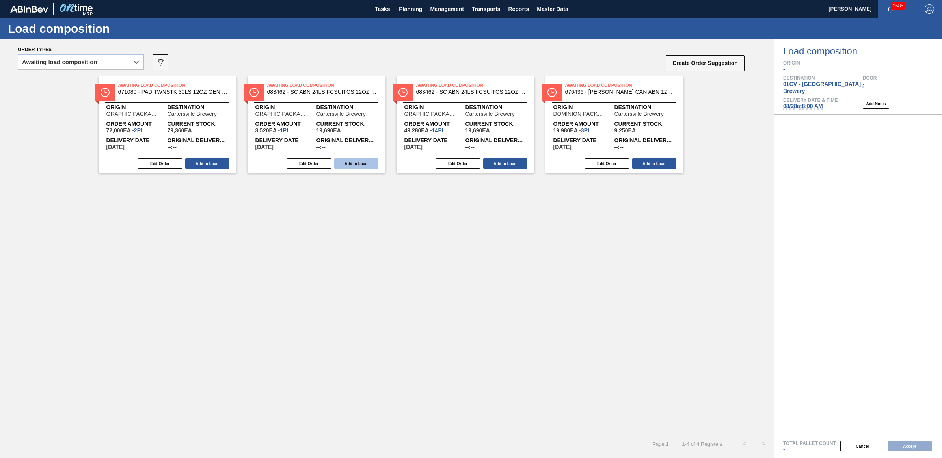
click at [363, 168] on button "Add to Load" at bounding box center [356, 163] width 44 height 10
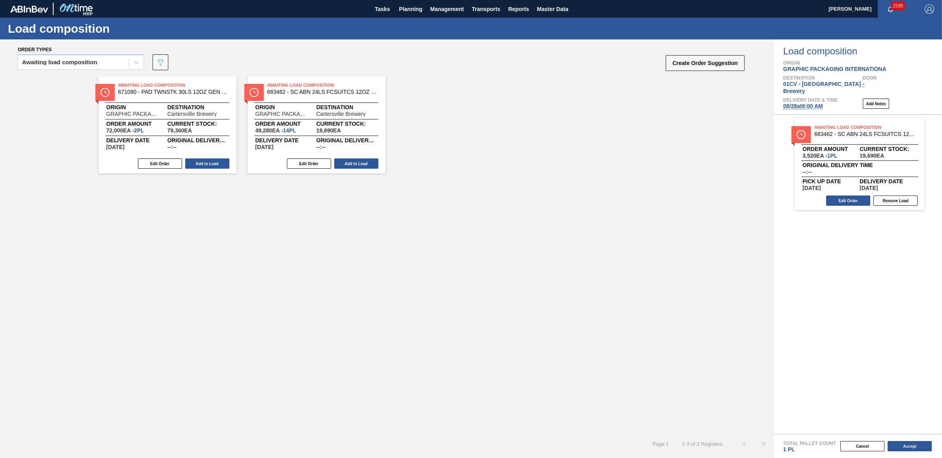
drag, startPoint x: 356, startPoint y: 164, endPoint x: 257, endPoint y: 167, distance: 98.6
click at [357, 164] on button "Add to Load" at bounding box center [356, 163] width 44 height 10
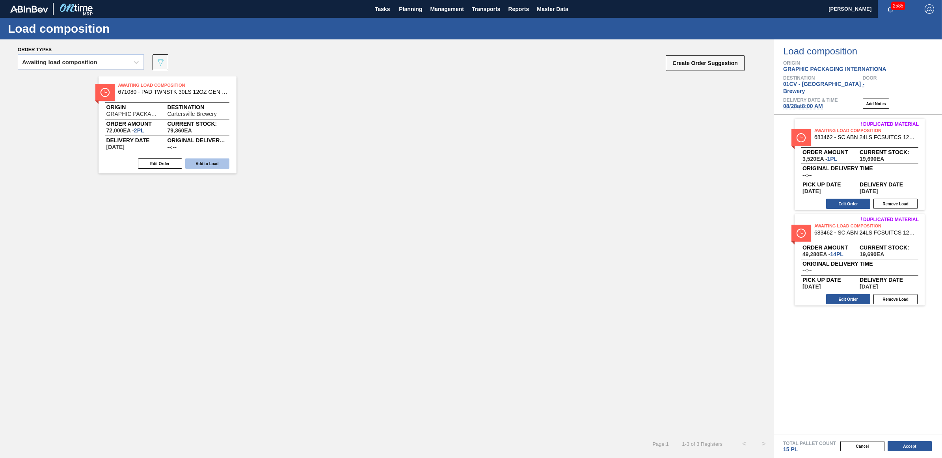
click at [216, 165] on button "Add to Load" at bounding box center [207, 163] width 44 height 10
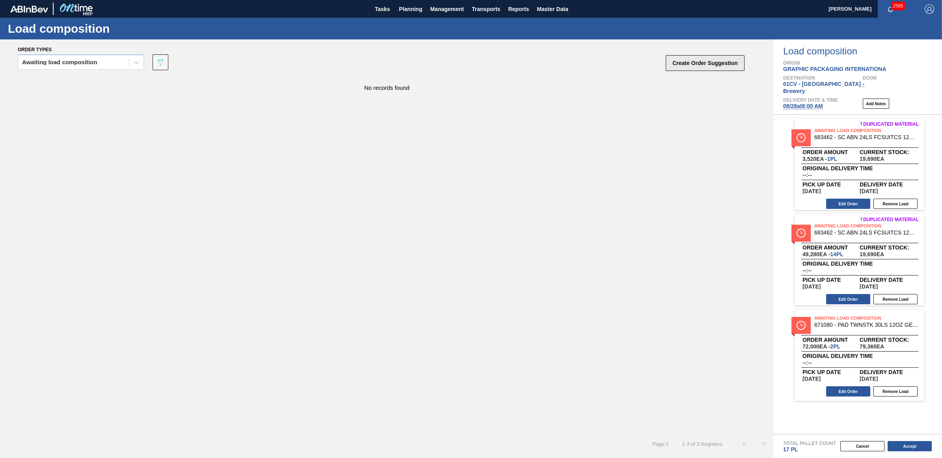
click at [686, 66] on button "Create Order Suggestion" at bounding box center [705, 63] width 79 height 16
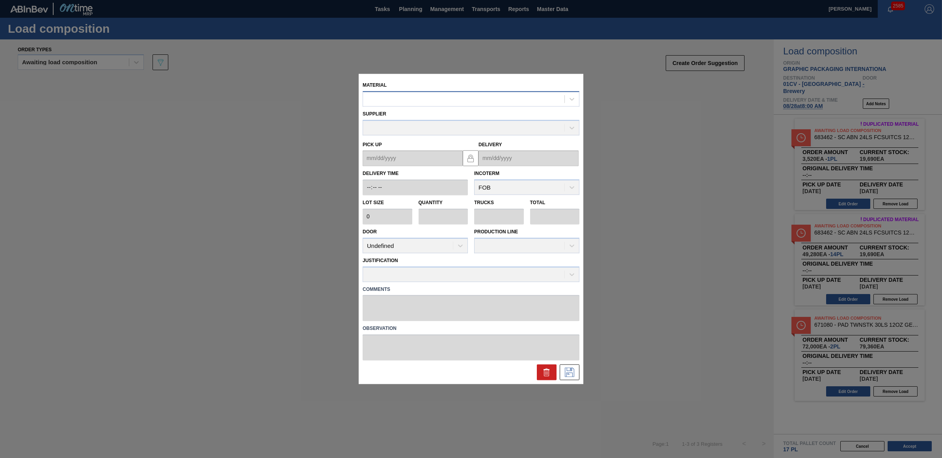
click at [395, 101] on div at bounding box center [463, 98] width 201 height 11
type input "683837"
type input "4,800"
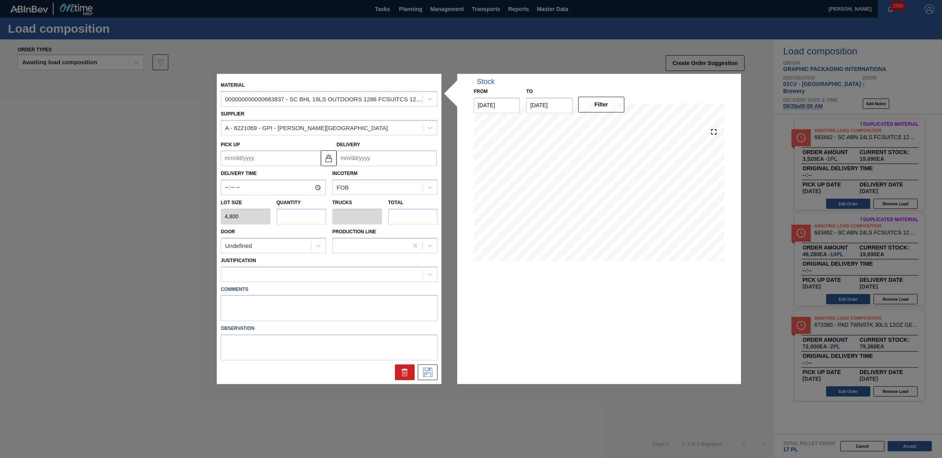
click at [307, 215] on input "text" at bounding box center [302, 216] width 50 height 16
type input "9"
type input "0.346"
type input "43,200"
type input "9"
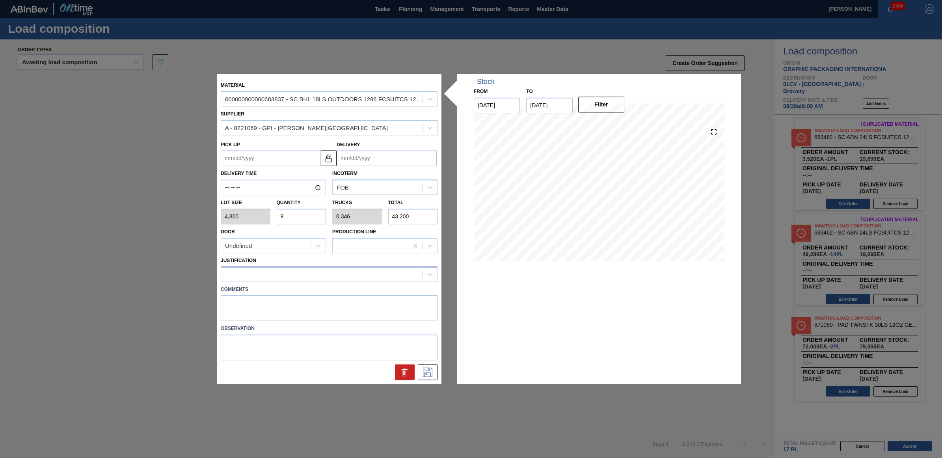
click at [286, 269] on div at bounding box center [321, 273] width 201 height 11
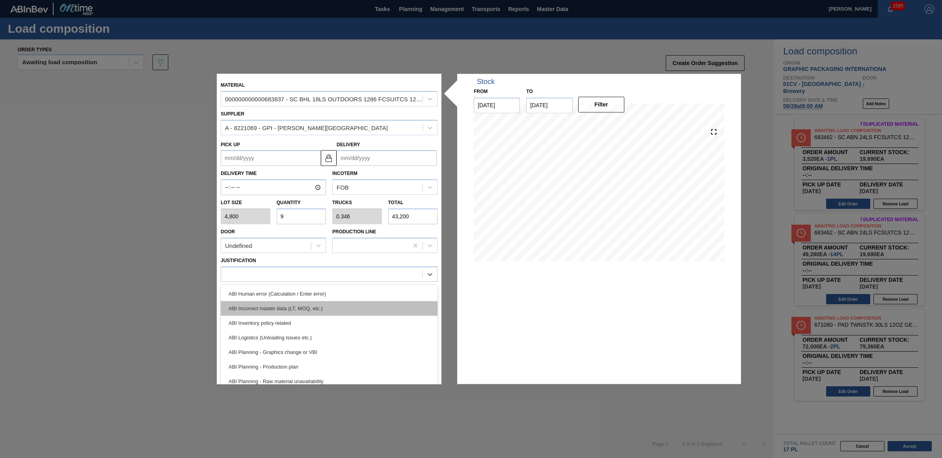
scroll to position [49, 0]
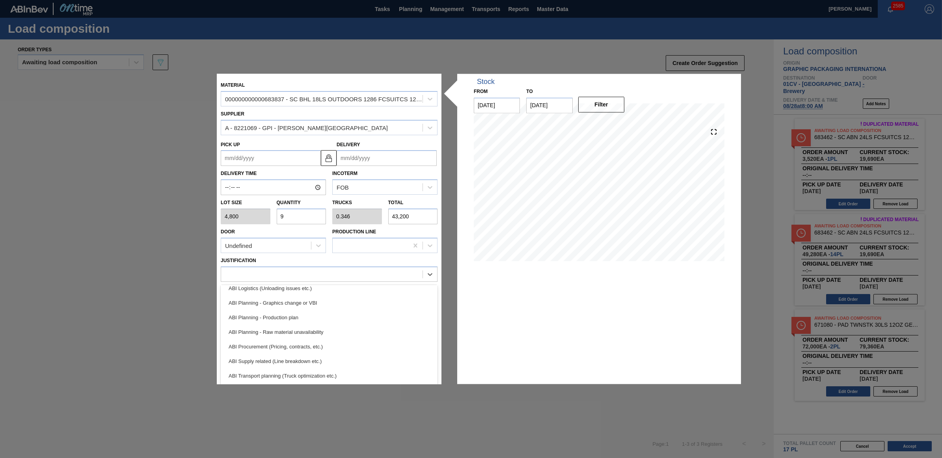
drag, startPoint x: 315, startPoint y: 371, endPoint x: 332, endPoint y: 371, distance: 16.9
click at [316, 371] on div "ABI Transport planning (Truck optimization etc.)" at bounding box center [329, 375] width 217 height 15
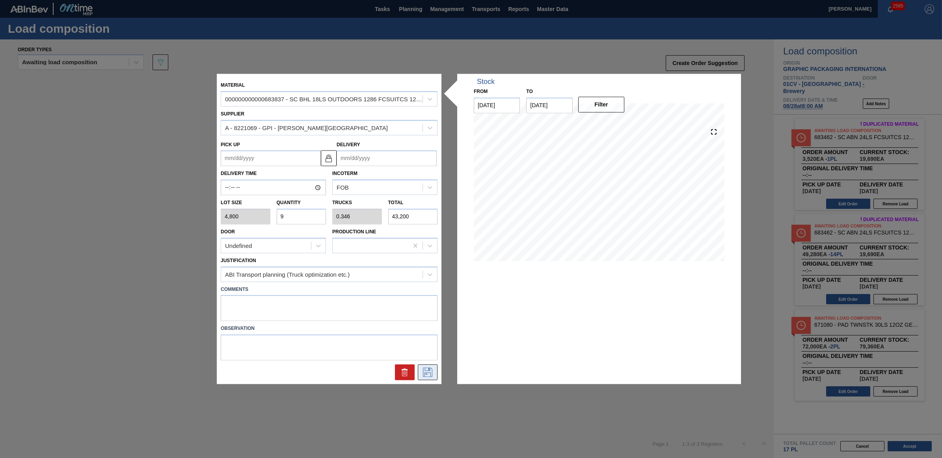
click at [424, 371] on icon at bounding box center [427, 372] width 13 height 9
click at [371, 159] on input "Delivery" at bounding box center [386, 159] width 100 height 16
click at [396, 257] on div "28" at bounding box center [397, 253] width 11 height 11
type up "08/26/2025"
type input "08/28/2025"
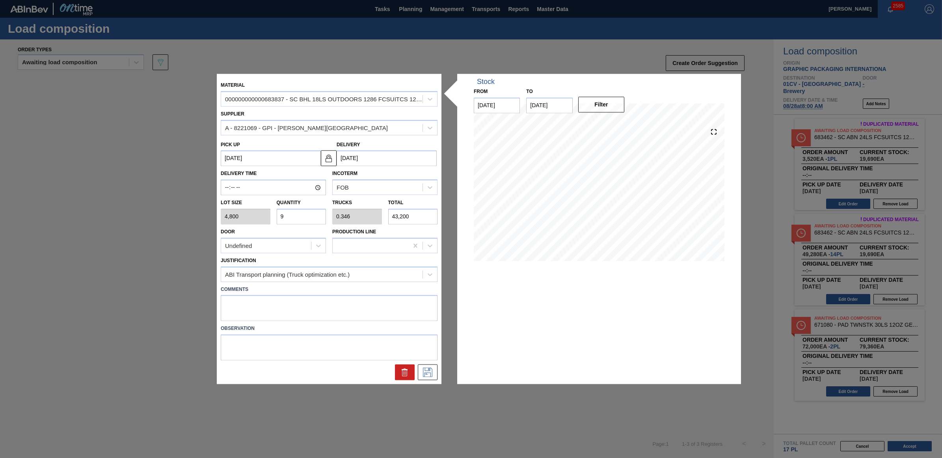
click at [332, 264] on div "Justification ABI Transport planning (Truck optimization etc.)" at bounding box center [329, 268] width 217 height 27
click at [422, 374] on icon at bounding box center [427, 372] width 13 height 9
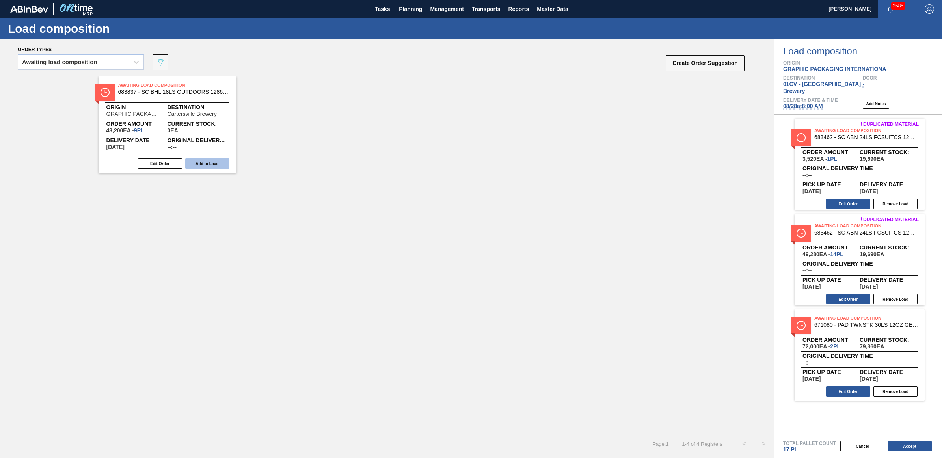
click at [206, 162] on button "Add to Load" at bounding box center [207, 163] width 44 height 10
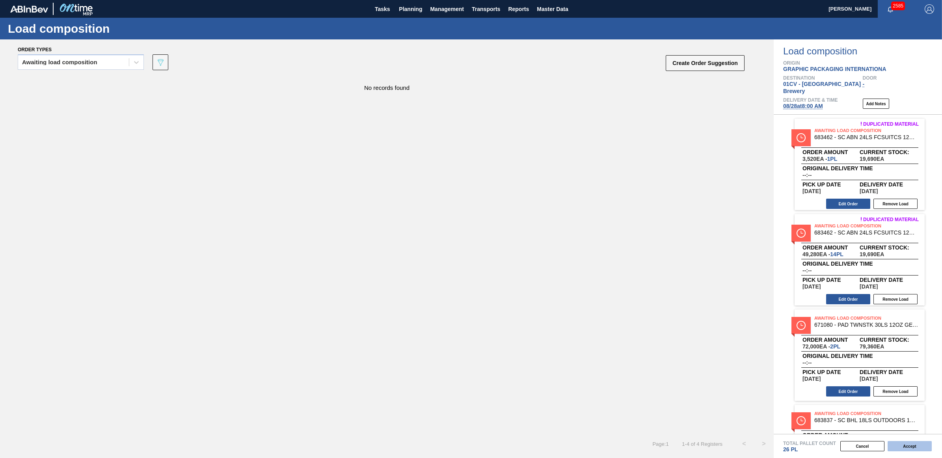
click at [902, 442] on button "Accept" at bounding box center [909, 446] width 44 height 10
